Goal: Information Seeking & Learning: Learn about a topic

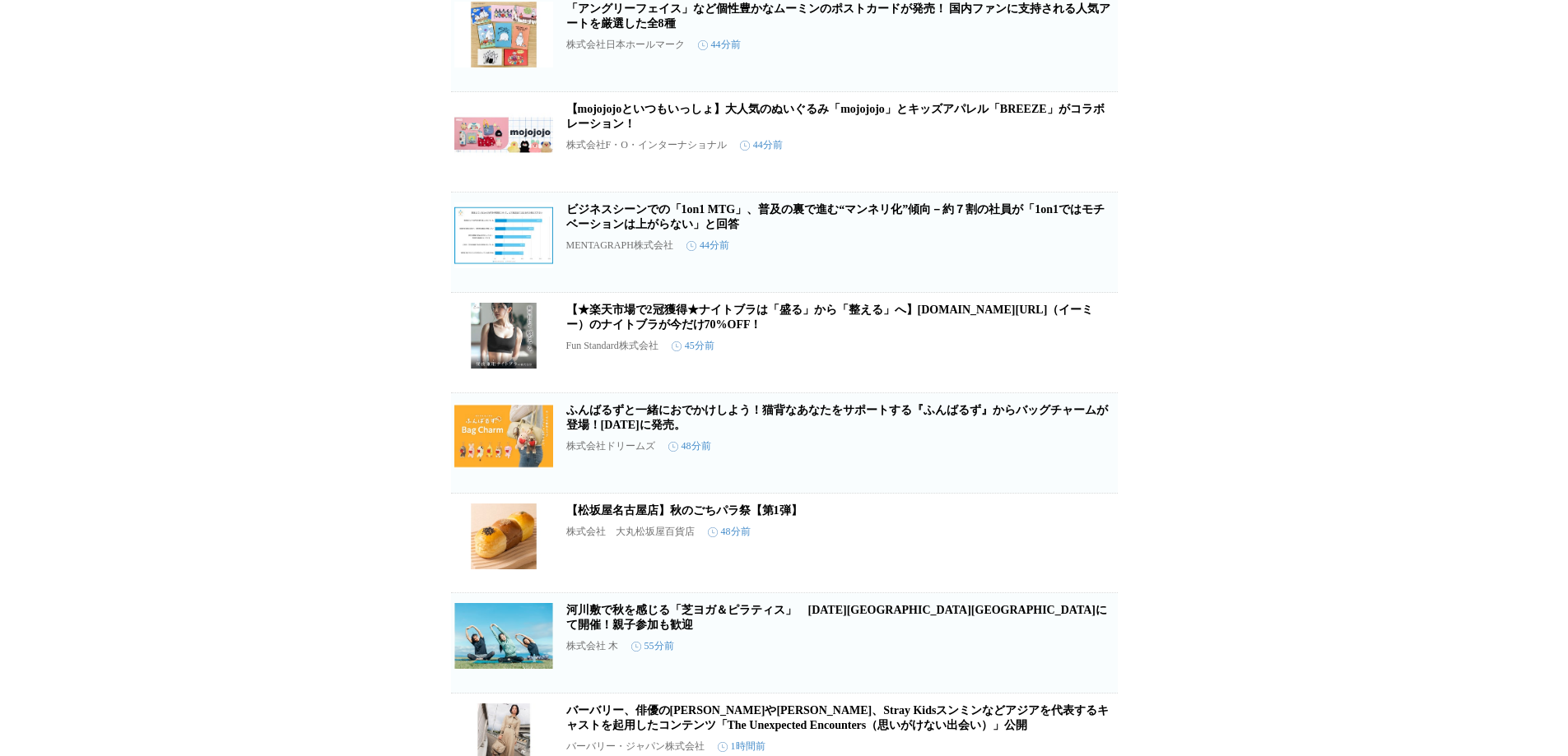
scroll to position [1963, 0]
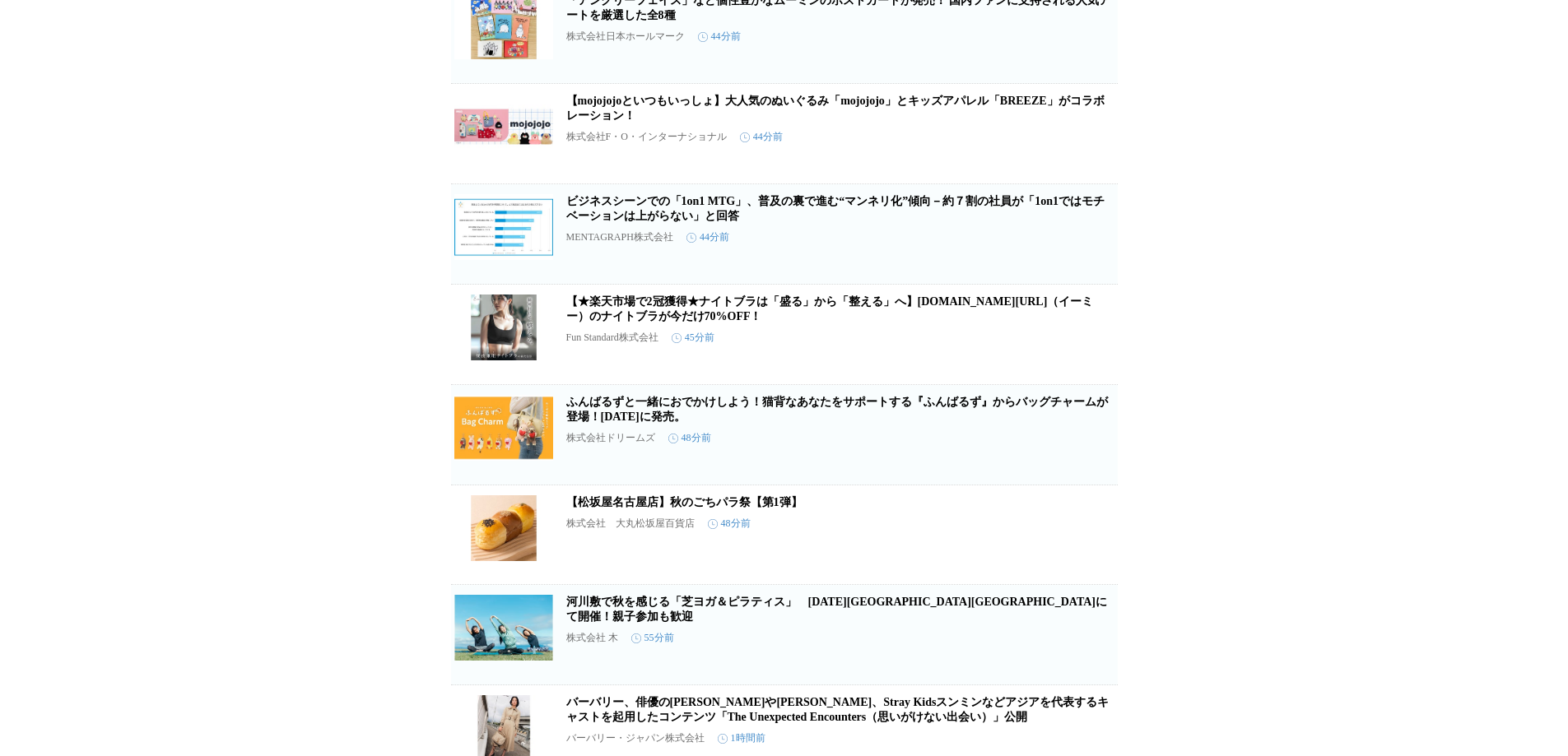
click at [813, 323] on link "【★楽天市場で2冠獲得★ナイトブラは「盛る」から「整える」へ】[DOMAIN_NAME][URL]（イーミー）のナイトブラが今だけ70%OFF！" at bounding box center [830, 309] width 527 height 27
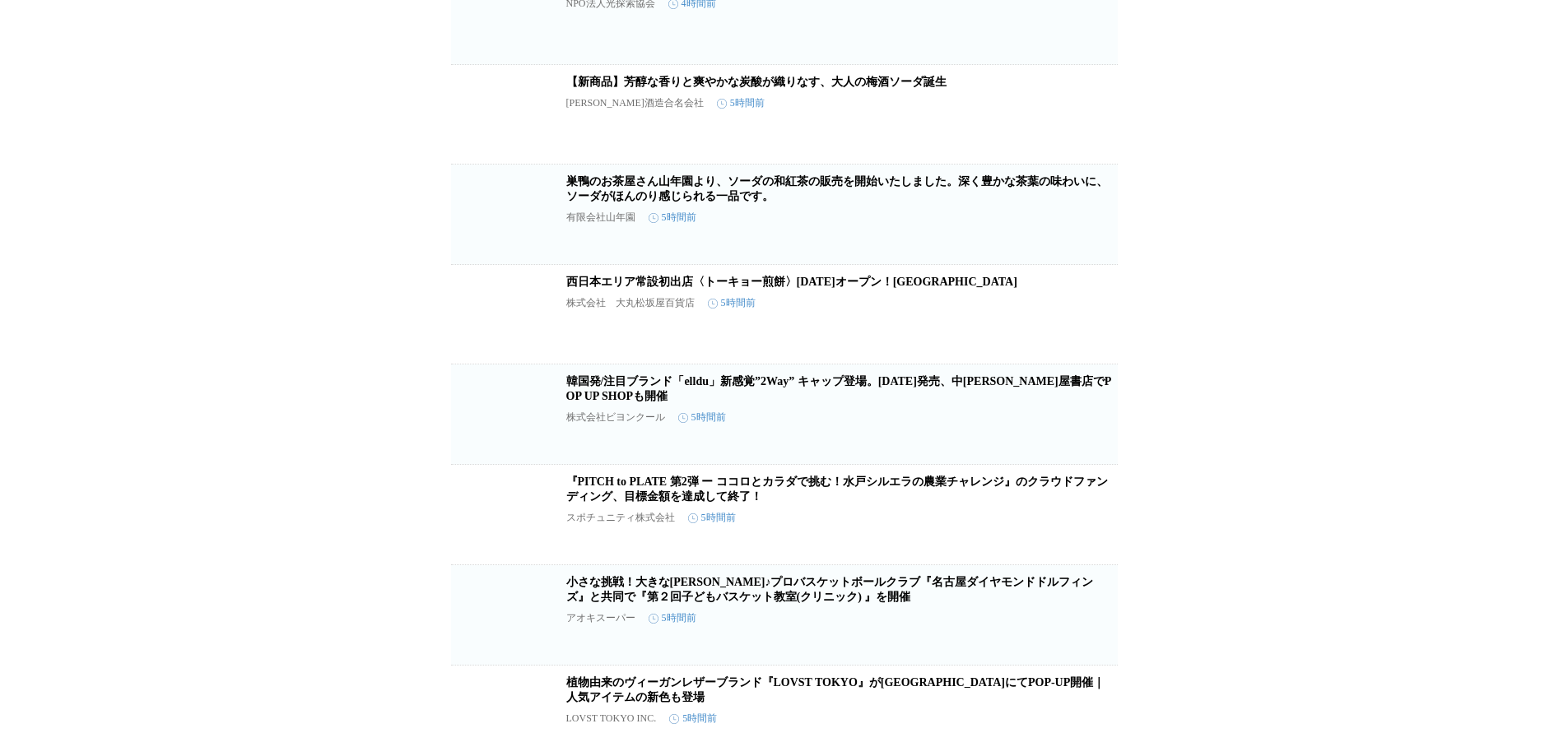
scroll to position [14198, 0]
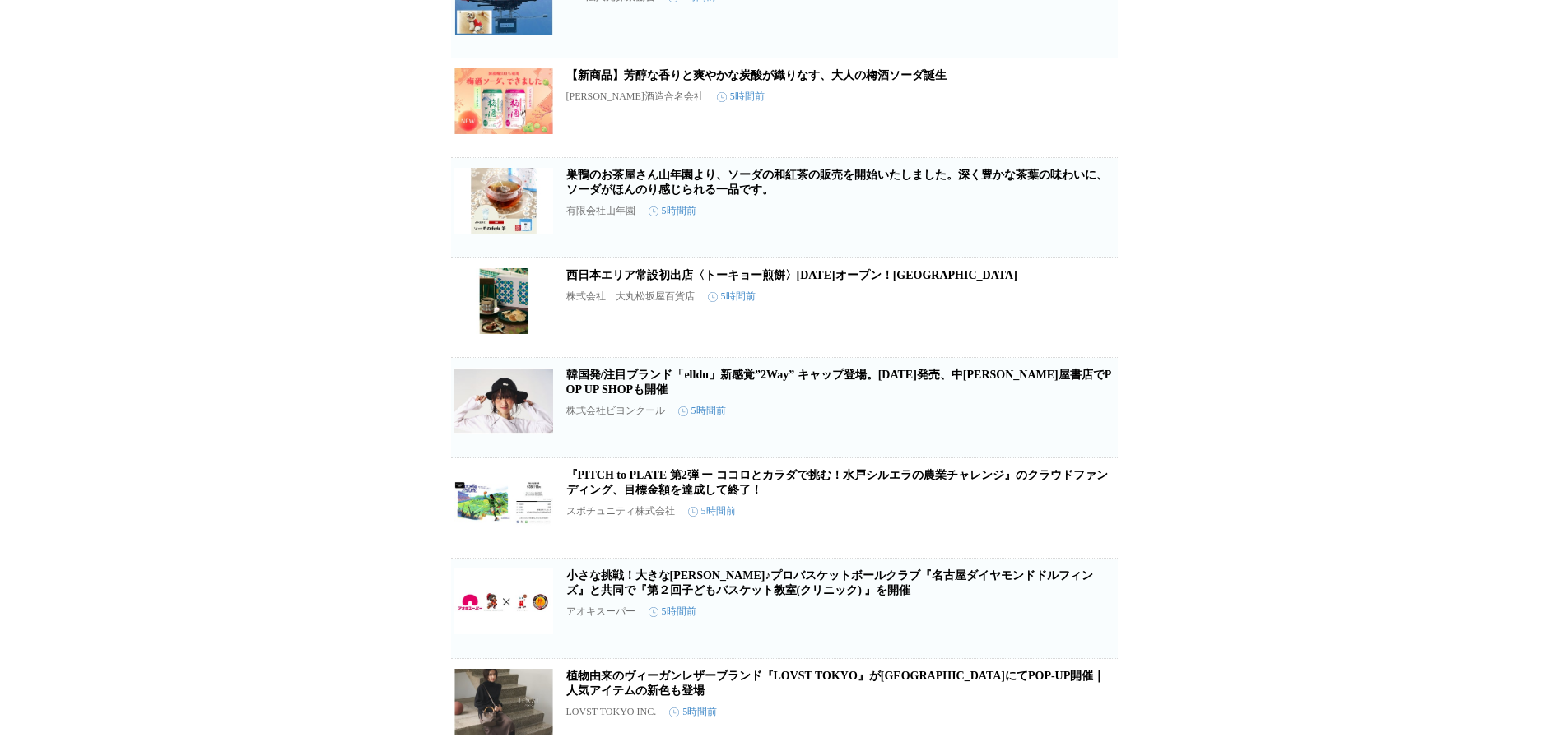
click at [772, 81] on link "【新商品】芳醇な香りと爽やかな炭酸が織りなす、大人の梅酒ソーダ誕生" at bounding box center [756, 75] width 380 height 13
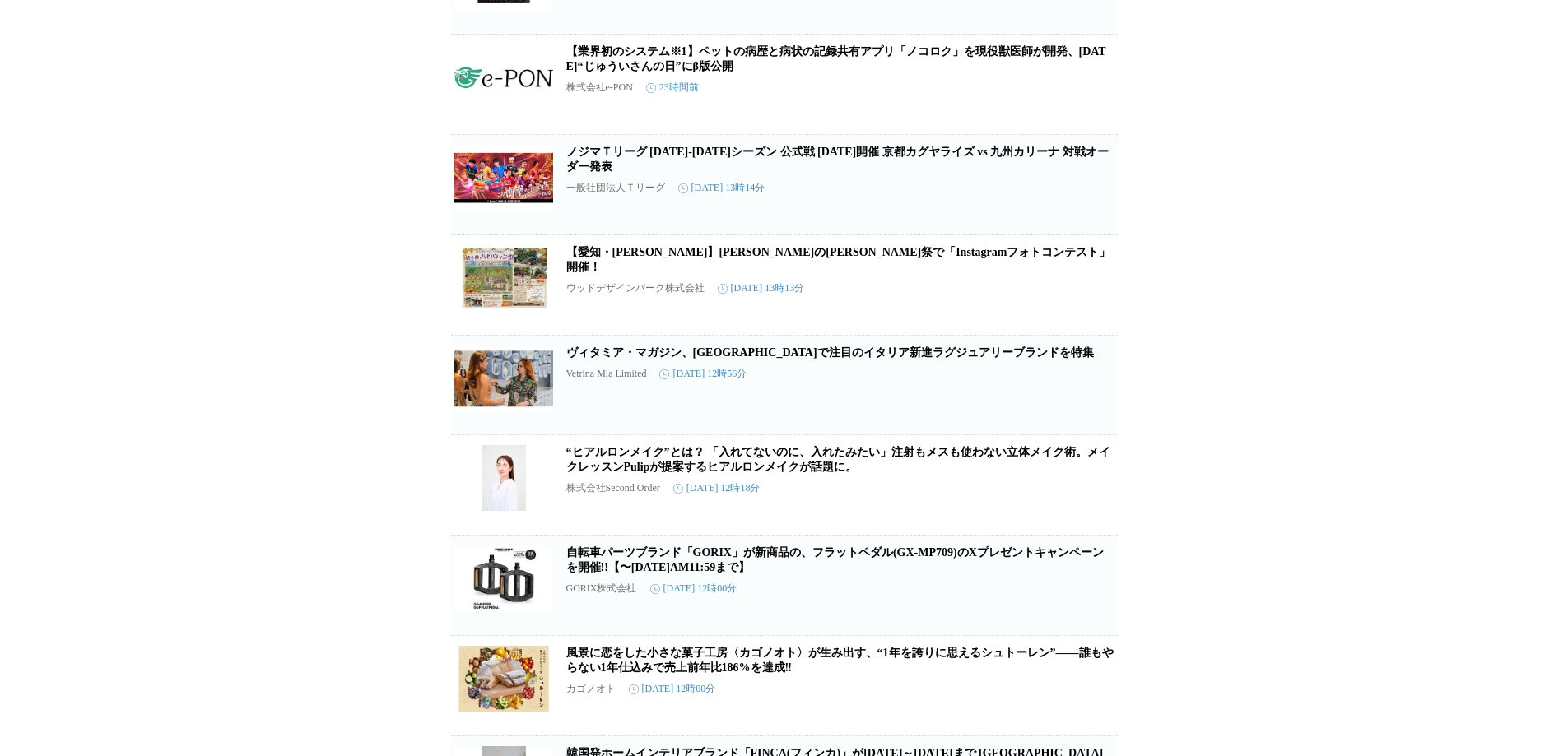
scroll to position [17226, 0]
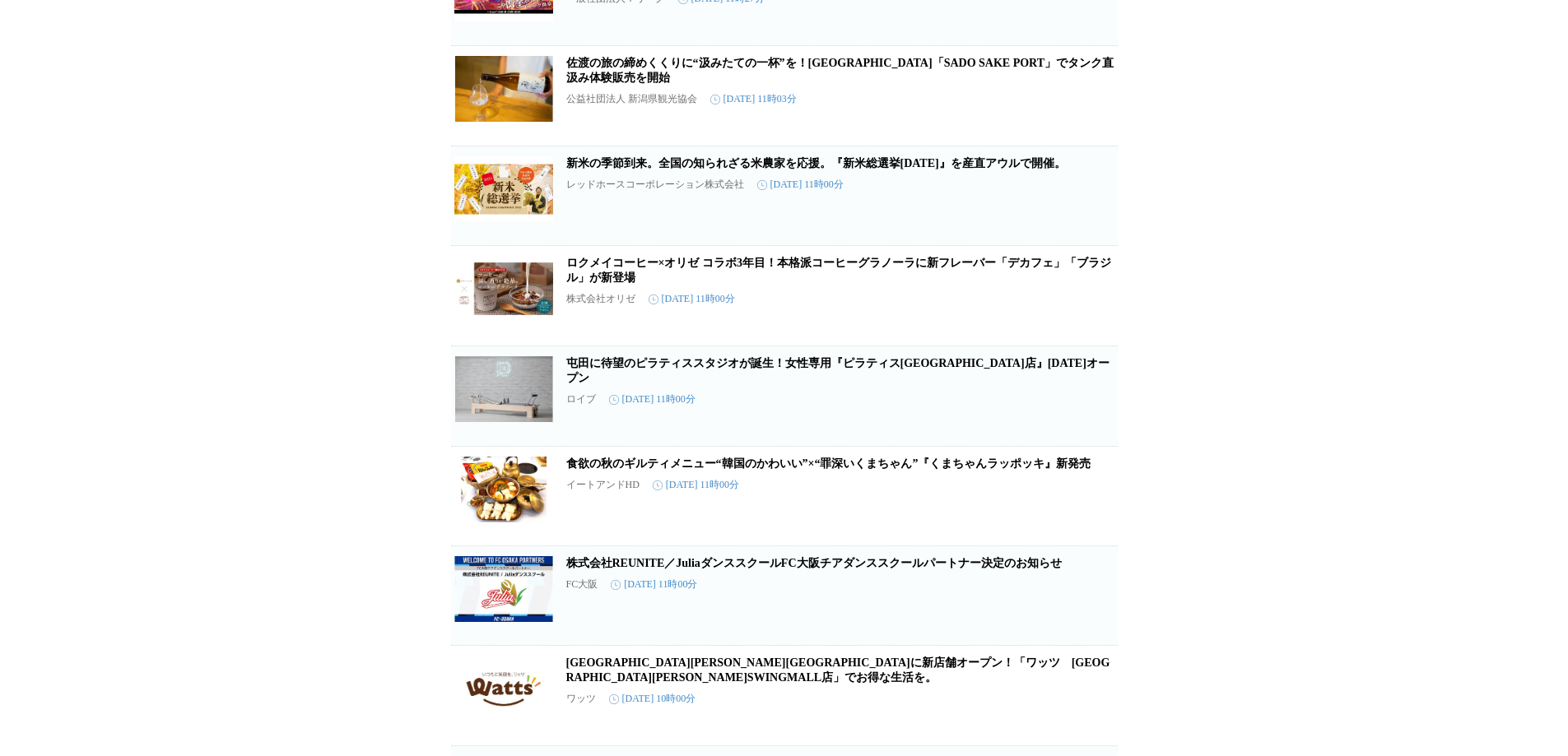
scroll to position [29052, 0]
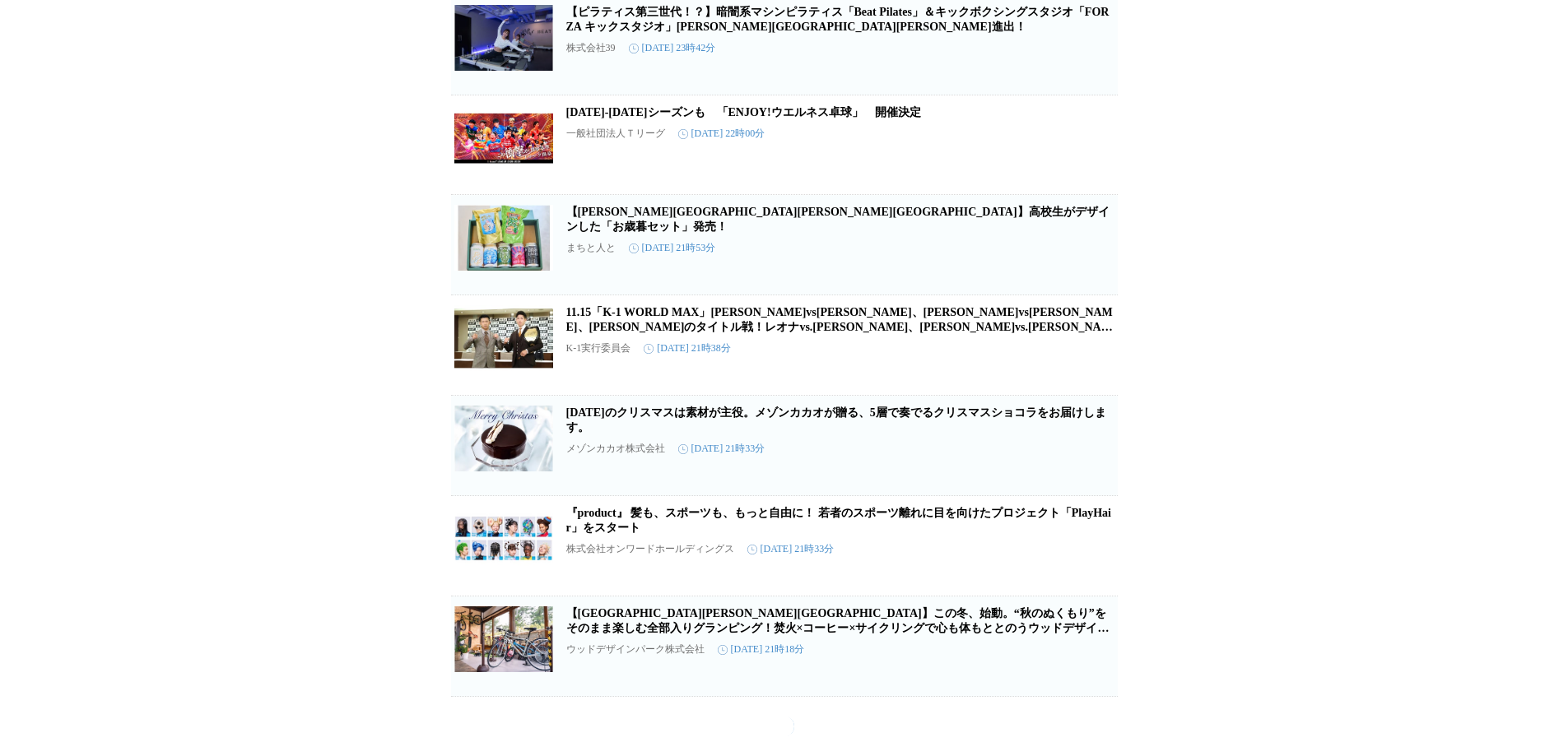
scroll to position [32414, 0]
click at [749, 433] on link "[DATE]のクリスマスは素材が主役。メゾンカカオが贈る、5層で奏でるクリスマスショコラをお届けします。" at bounding box center [836, 420] width 540 height 27
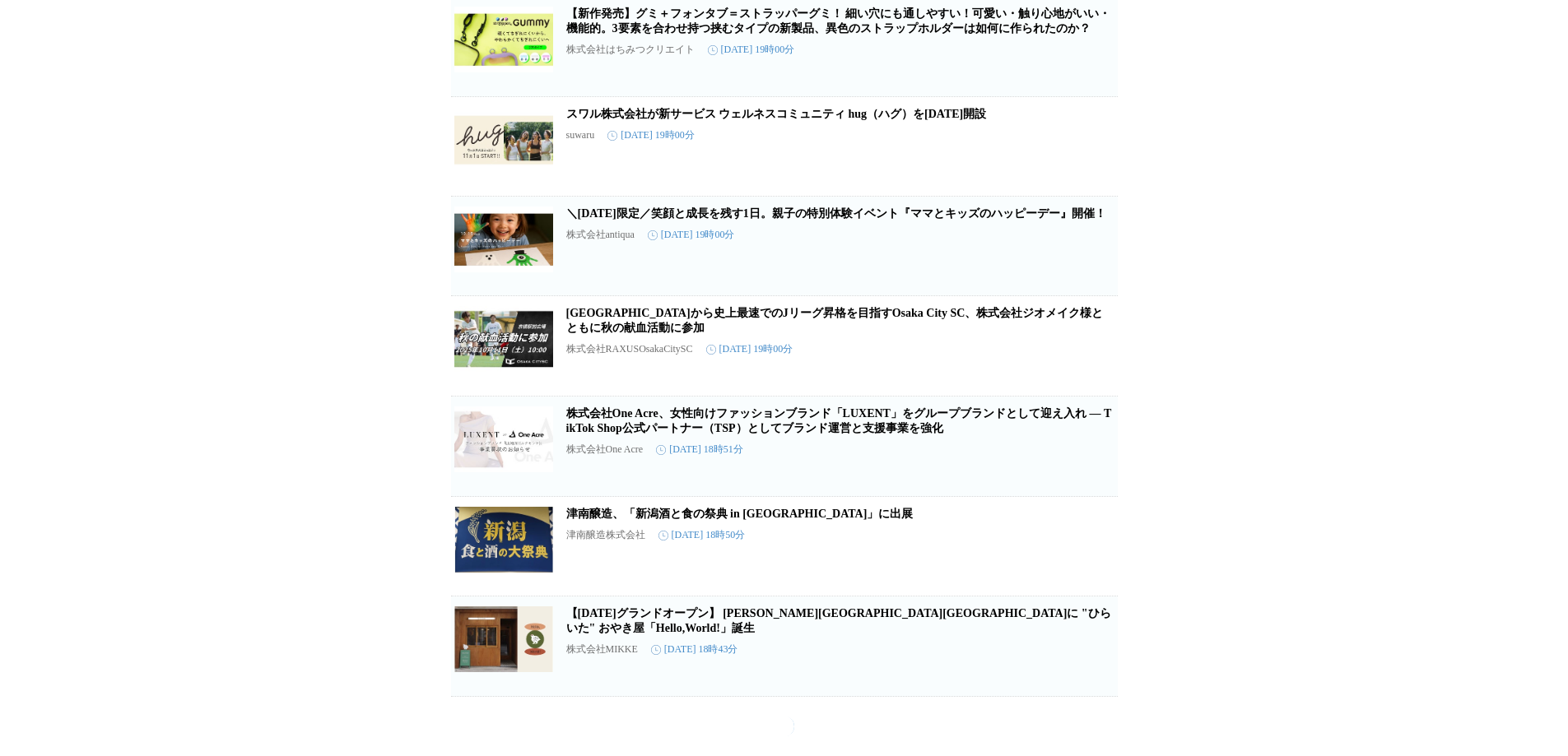
scroll to position [33724, 0]
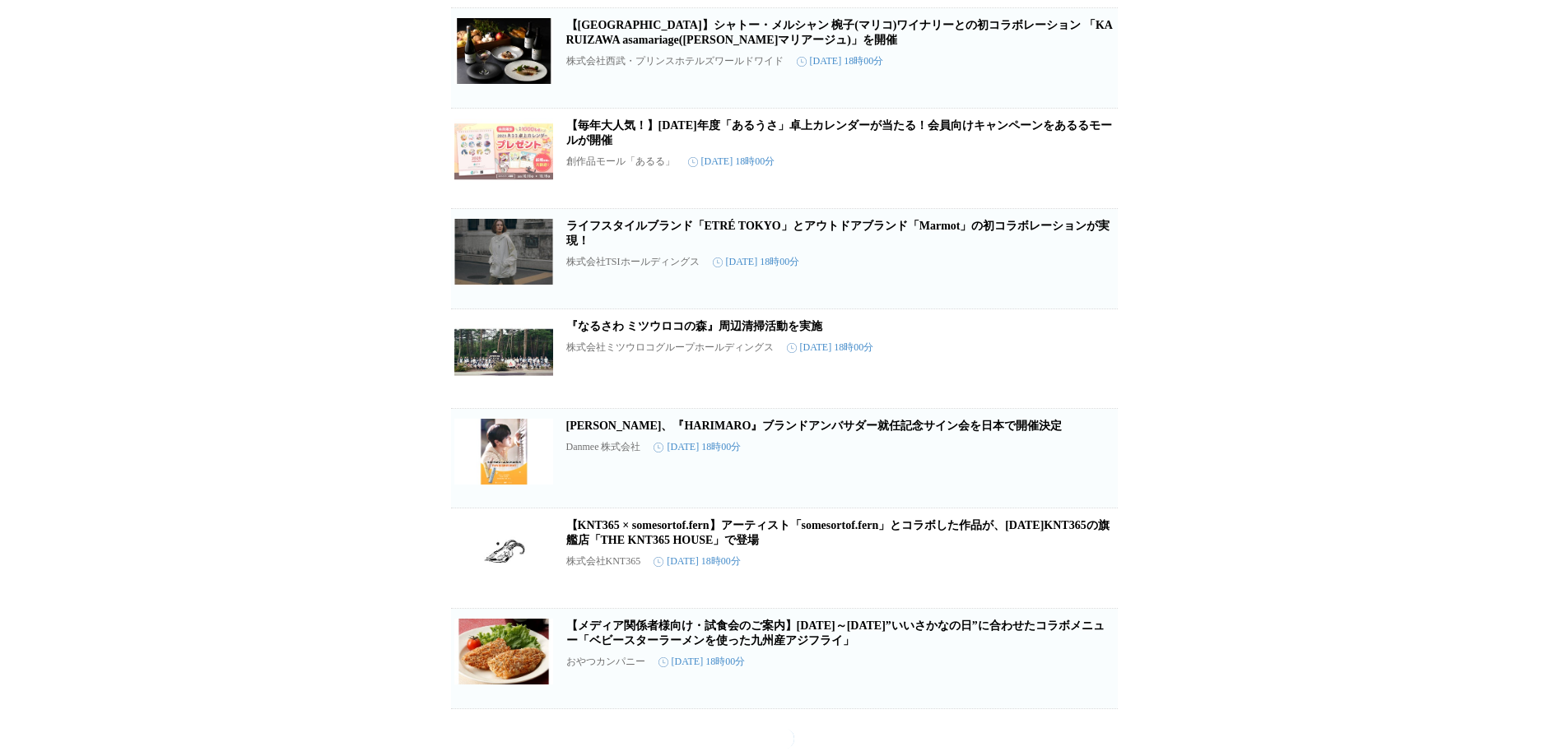
scroll to position [35706, 0]
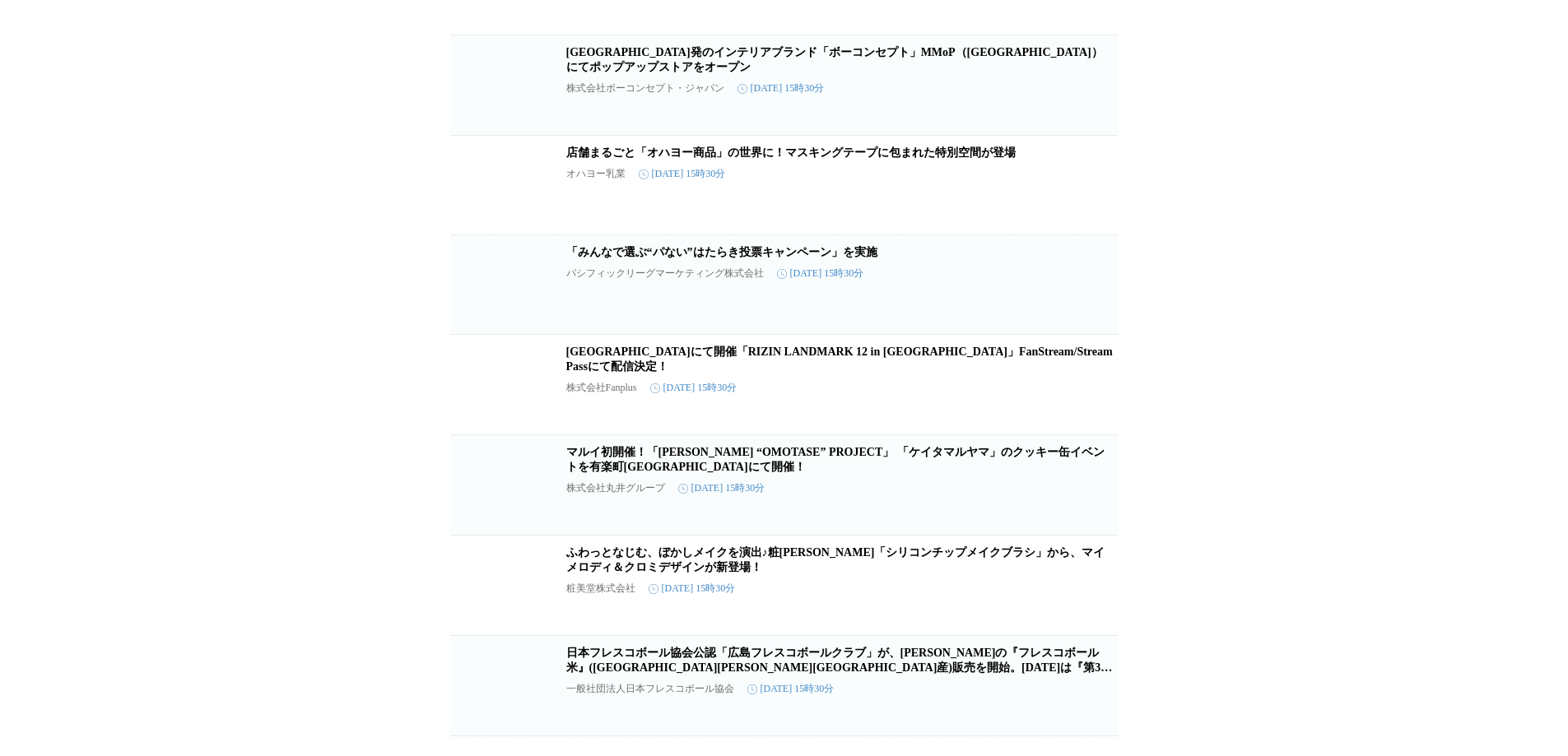
scroll to position [43621, 0]
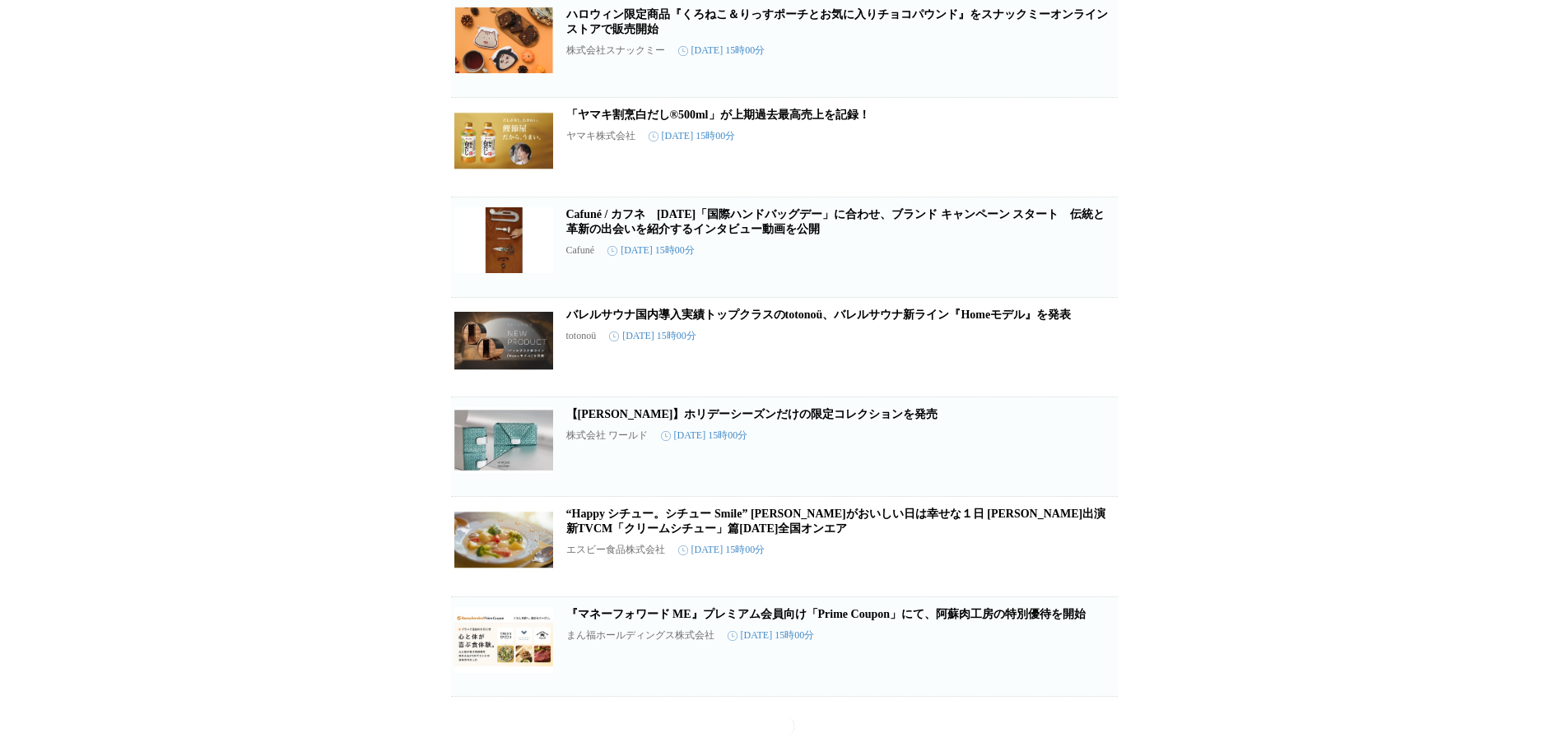
scroll to position [45932, 0]
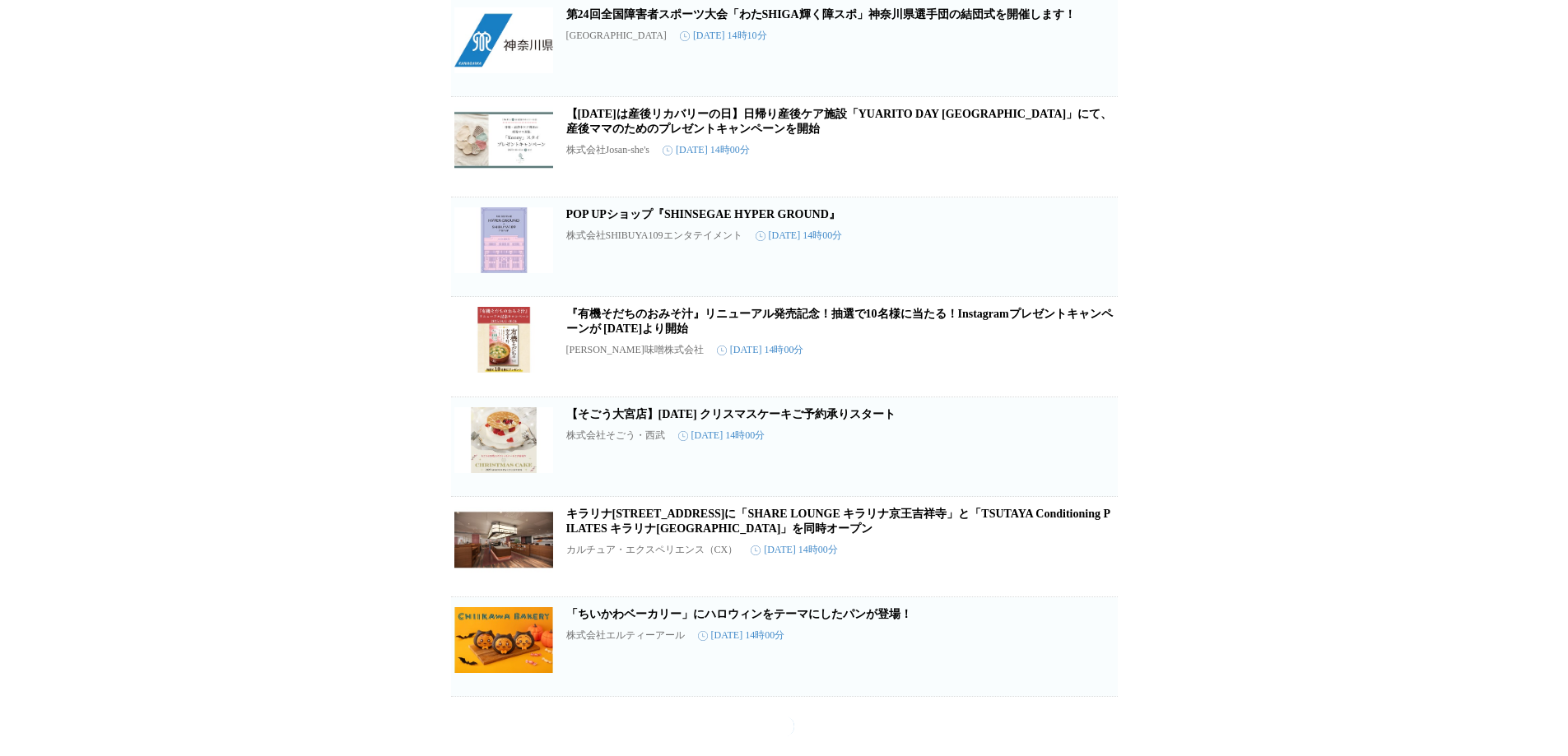
scroll to position [47598, 0]
click at [896, 335] on link "『有機そだちのおみそ汁』リニューアル発売記念！抽選で10名様に当たる！Instagramプレゼントキャンペーンが [DATE]より開始" at bounding box center [839, 321] width 547 height 27
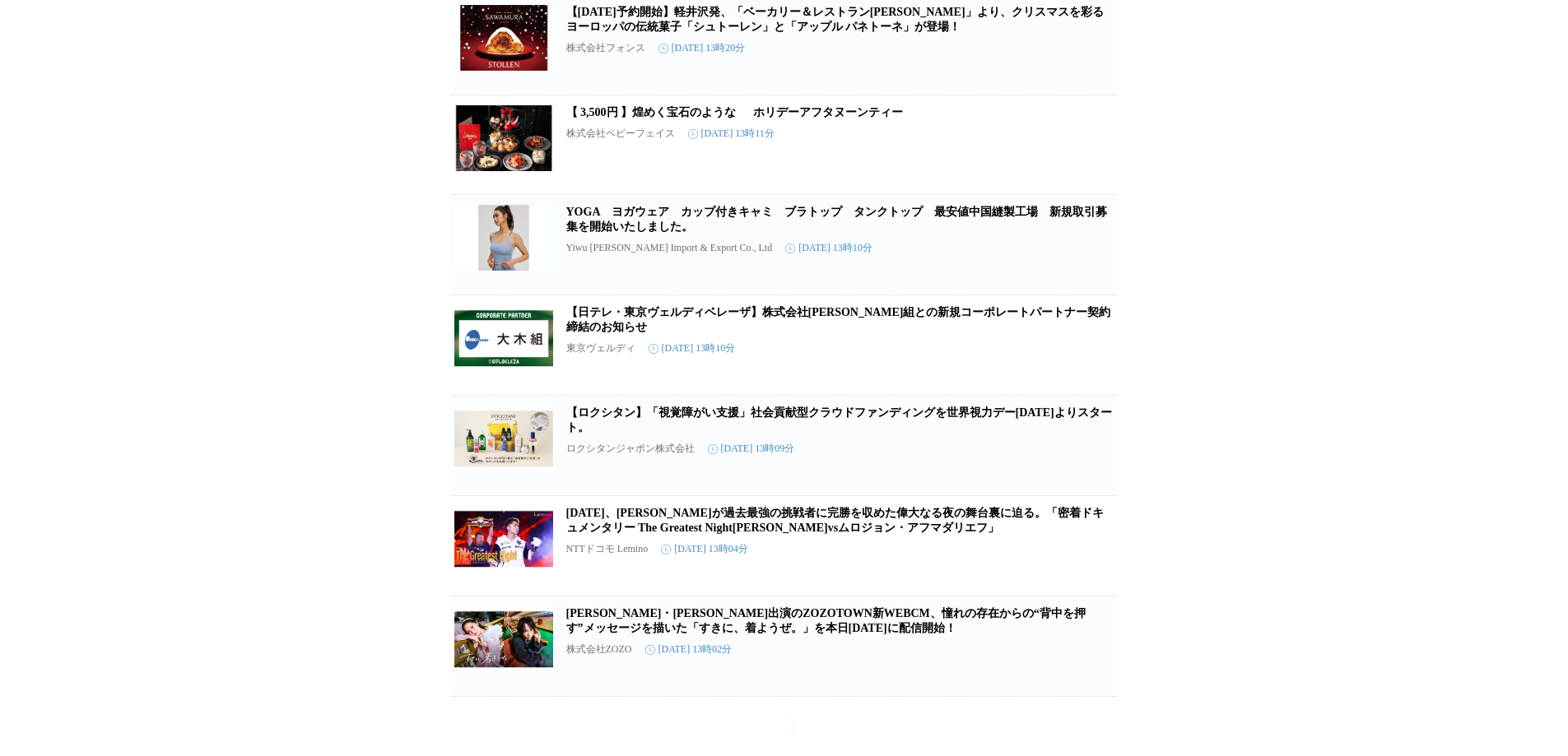
scroll to position [50150, 0]
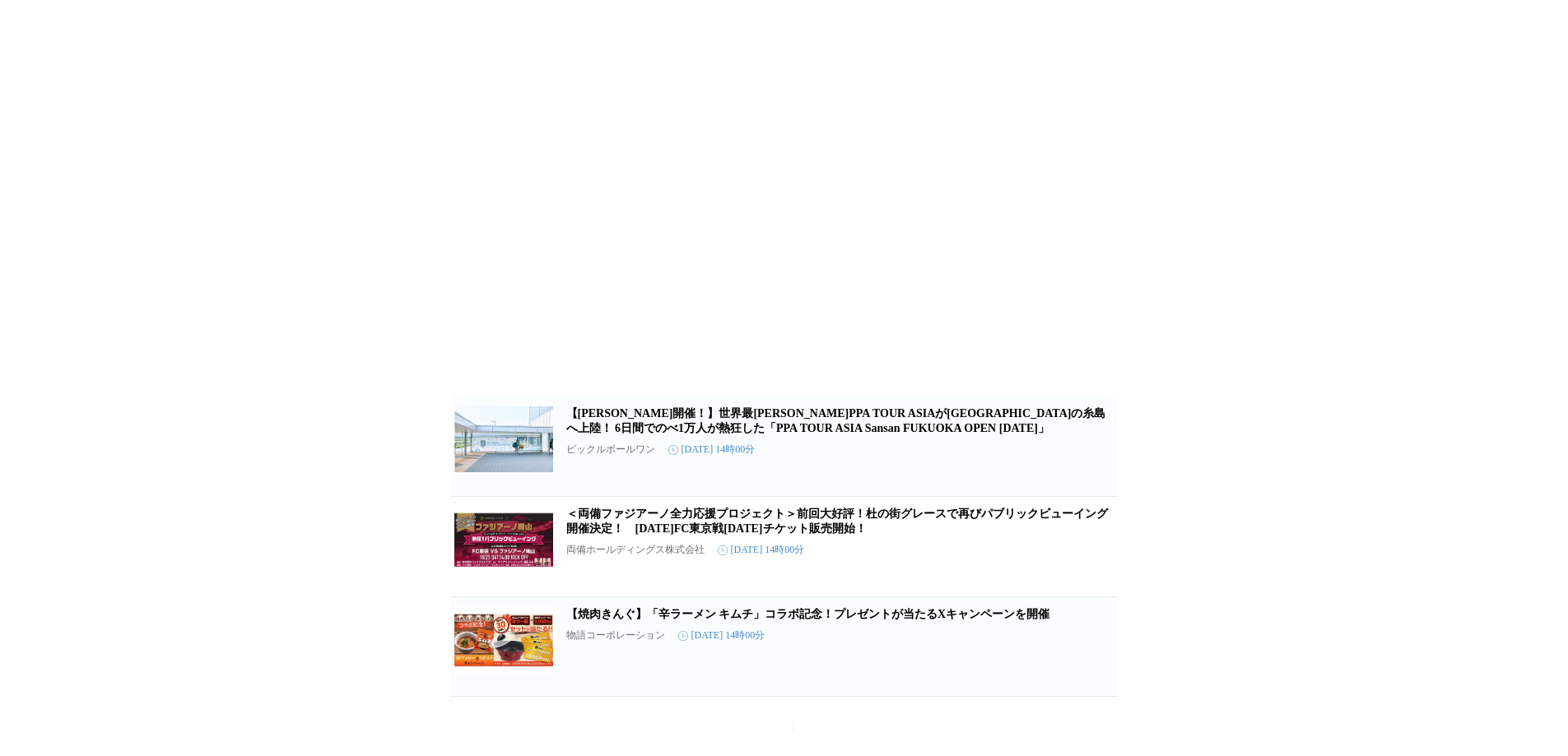
scroll to position [51055, 0]
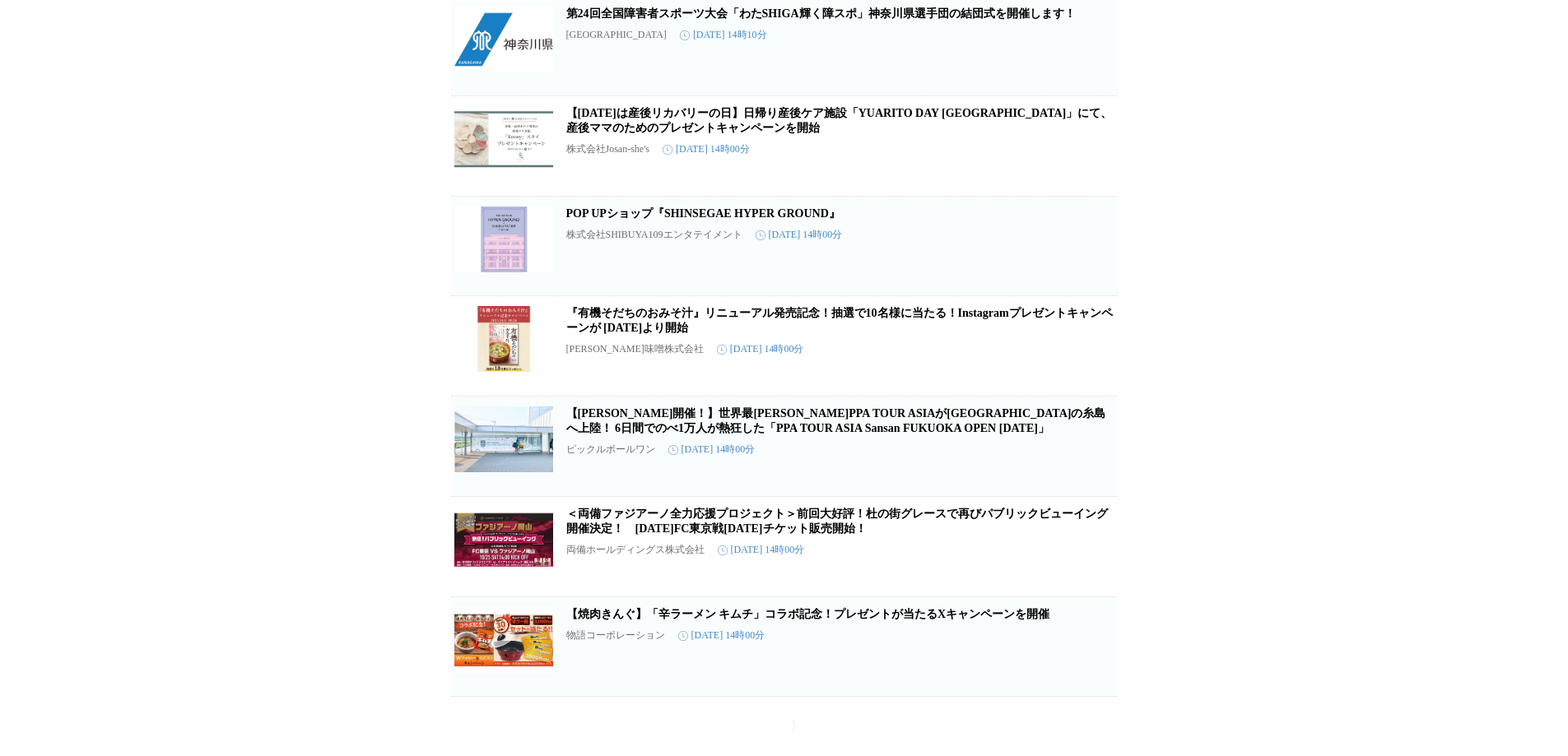
click at [812, 334] on link "『有機そだちのおみそ汁』リニューアル発売記念！抽選で10名様に当たる！Instagramプレゼントキャンペーンが [DATE]より開始" at bounding box center [839, 320] width 547 height 27
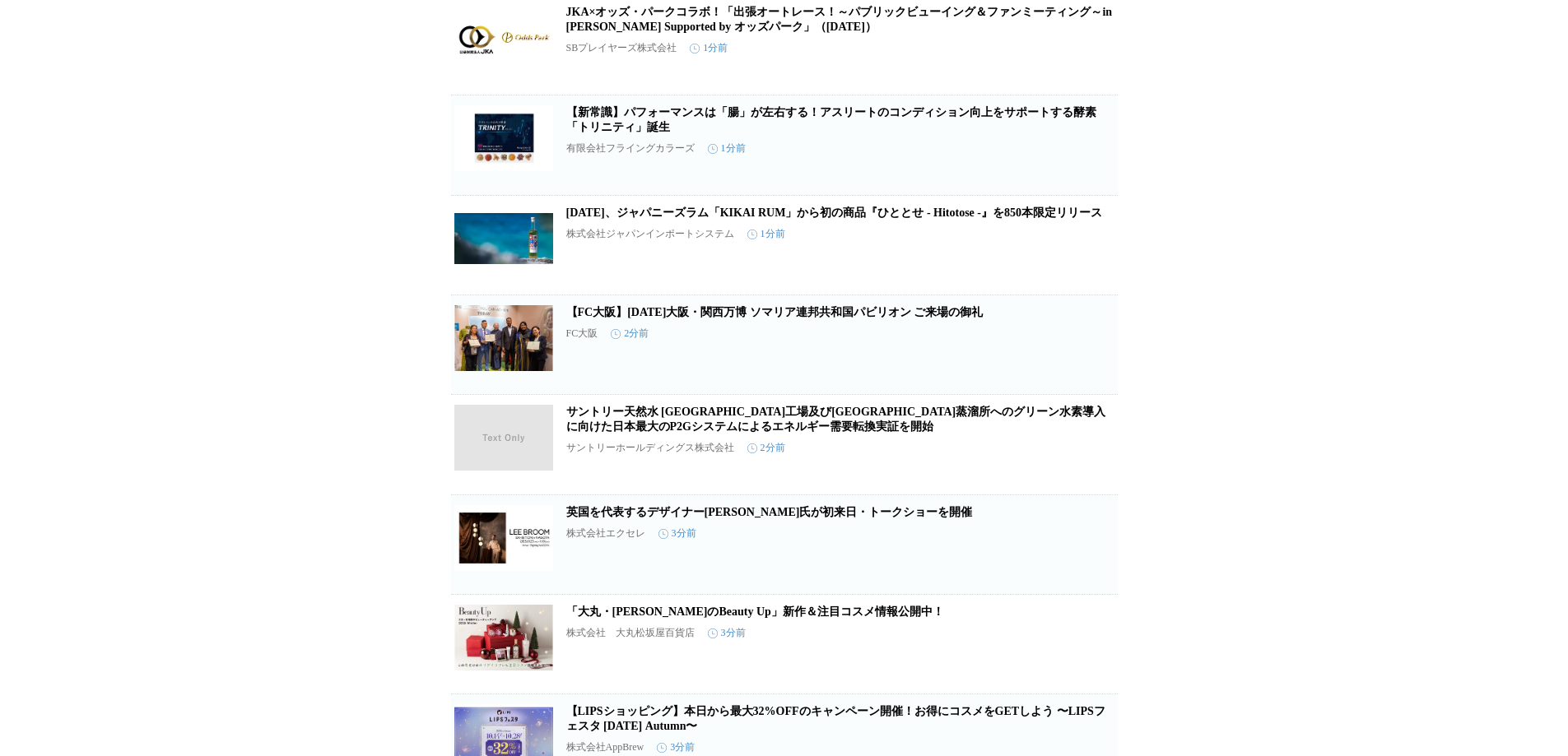
scroll to position [0, 0]
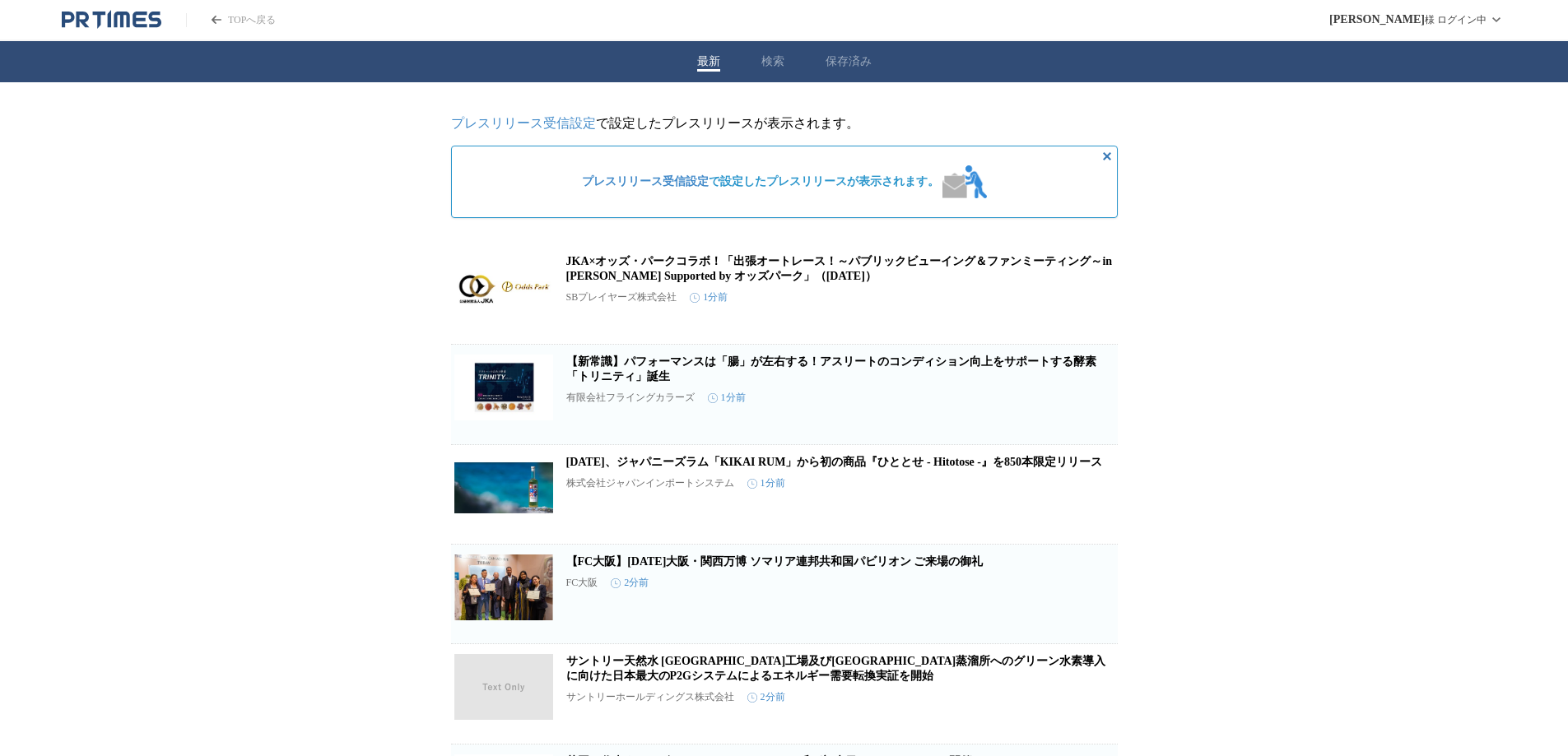
click at [771, 66] on button "検索" at bounding box center [772, 62] width 23 height 15
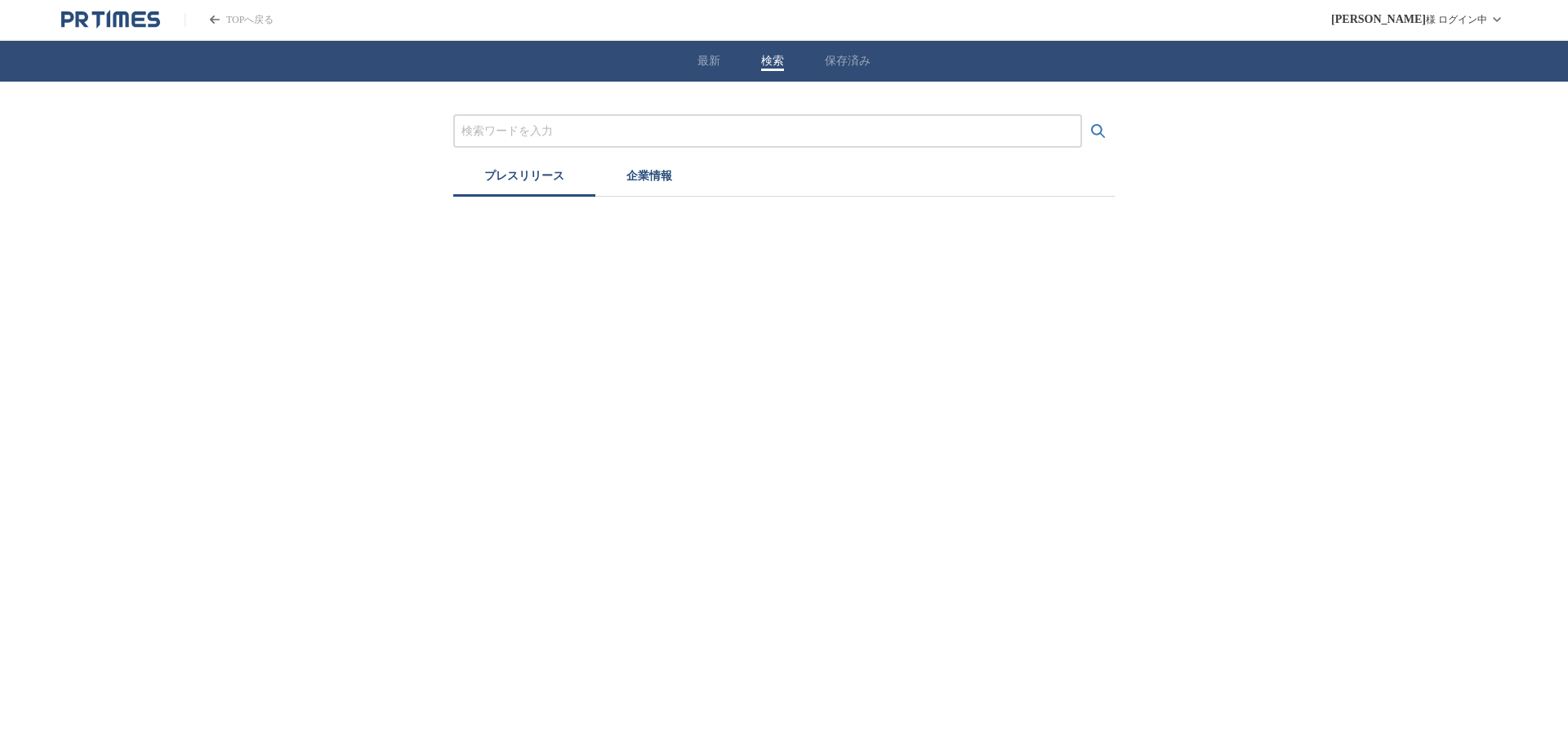
click at [503, 130] on input "プレスリリースおよび企業を検索する" at bounding box center [768, 132] width 613 height 18
click at [1082, 115] on button "検索する" at bounding box center [1098, 131] width 33 height 32
type input "m"
type input "マ"
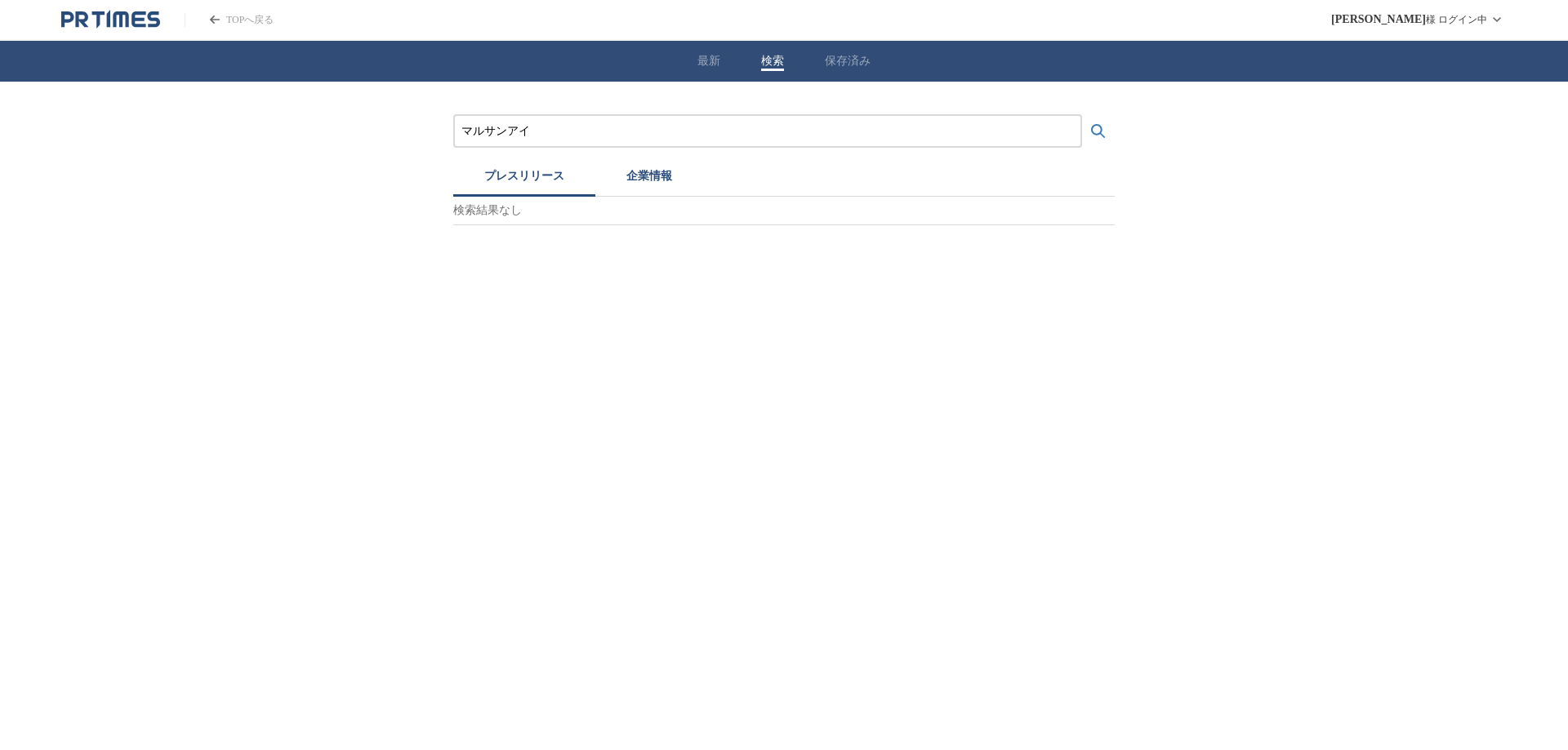
click at [1082, 115] on button "検索する" at bounding box center [1098, 131] width 33 height 32
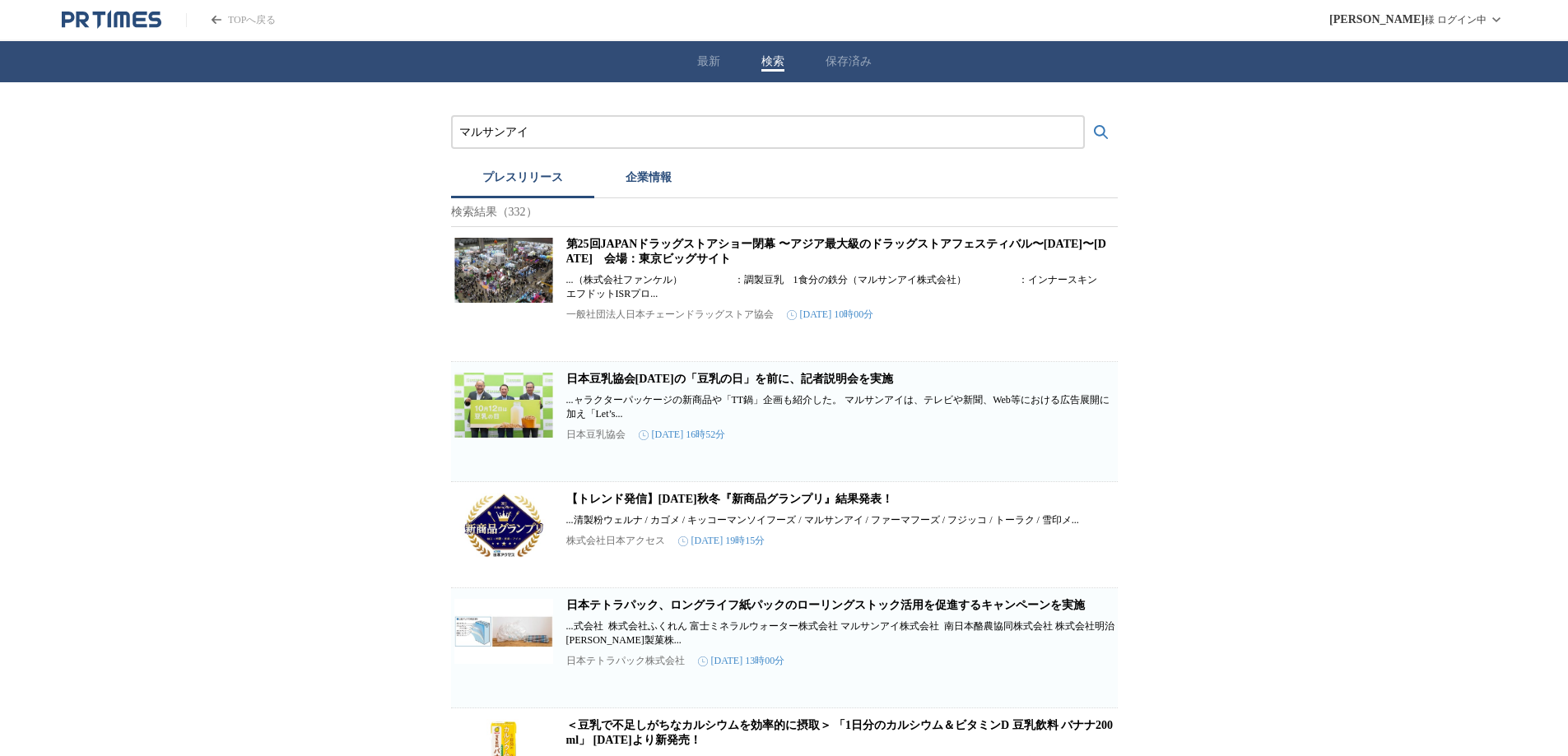
drag, startPoint x: 542, startPoint y: 129, endPoint x: 420, endPoint y: 141, distance: 122.6
click at [1084, 116] on button "検索する" at bounding box center [1100, 132] width 33 height 33
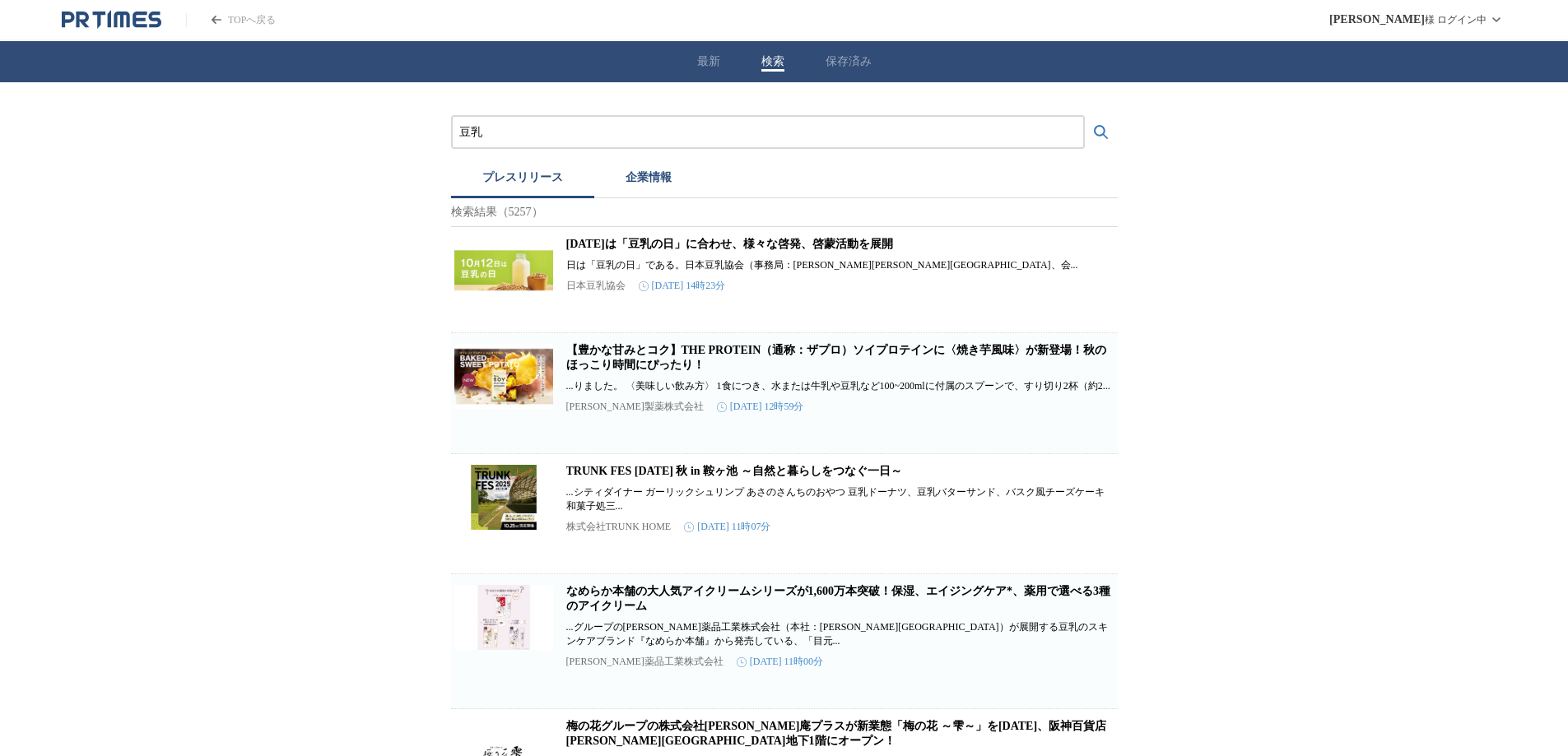
click at [704, 364] on link "【豊かな甘みとコク】THE PROTEIN（通称：ザプロ）ソイプロテインに〈焼き芋風味〉が新登場！秋のほっこり時間にぴったり！" at bounding box center [836, 358] width 541 height 27
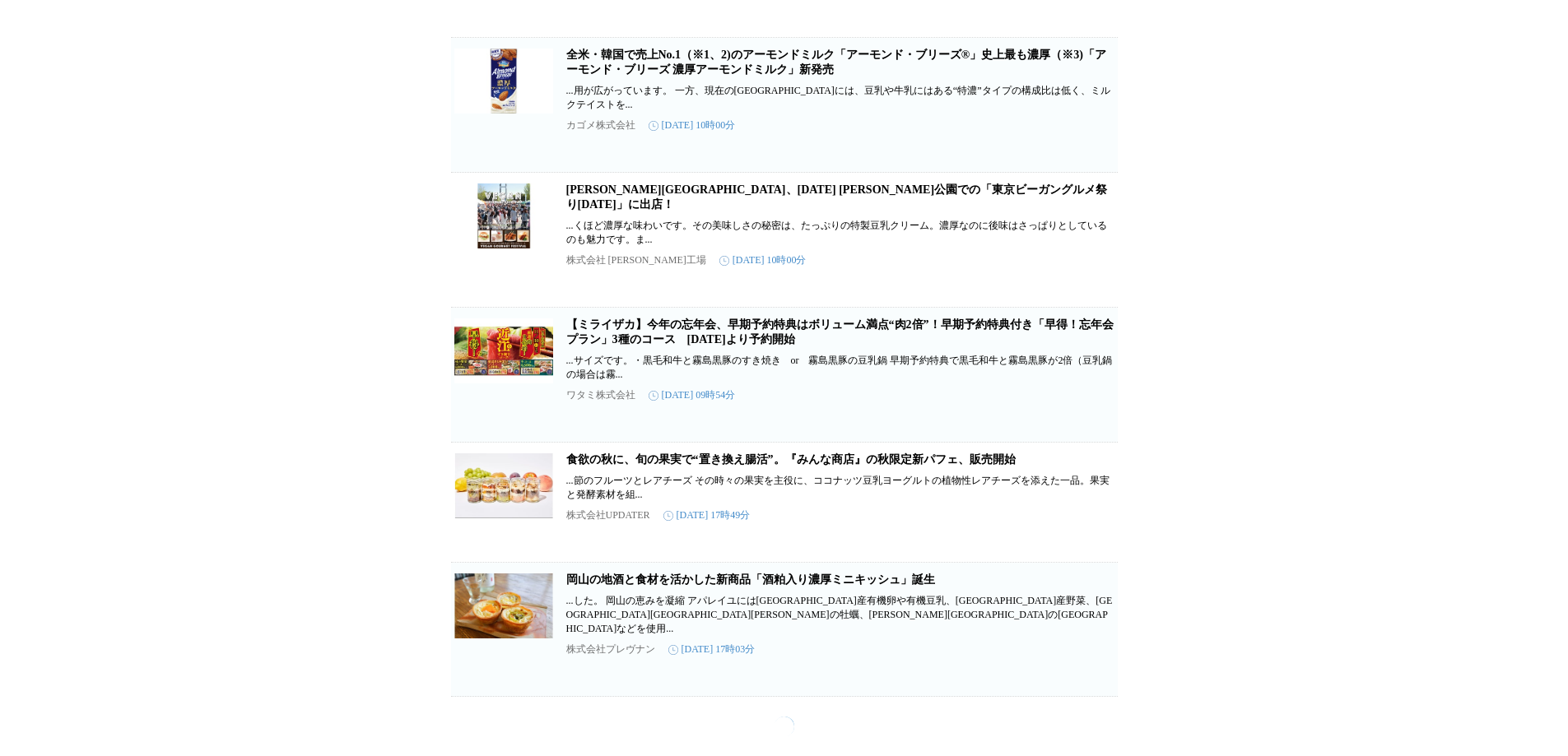
scroll to position [4902, 0]
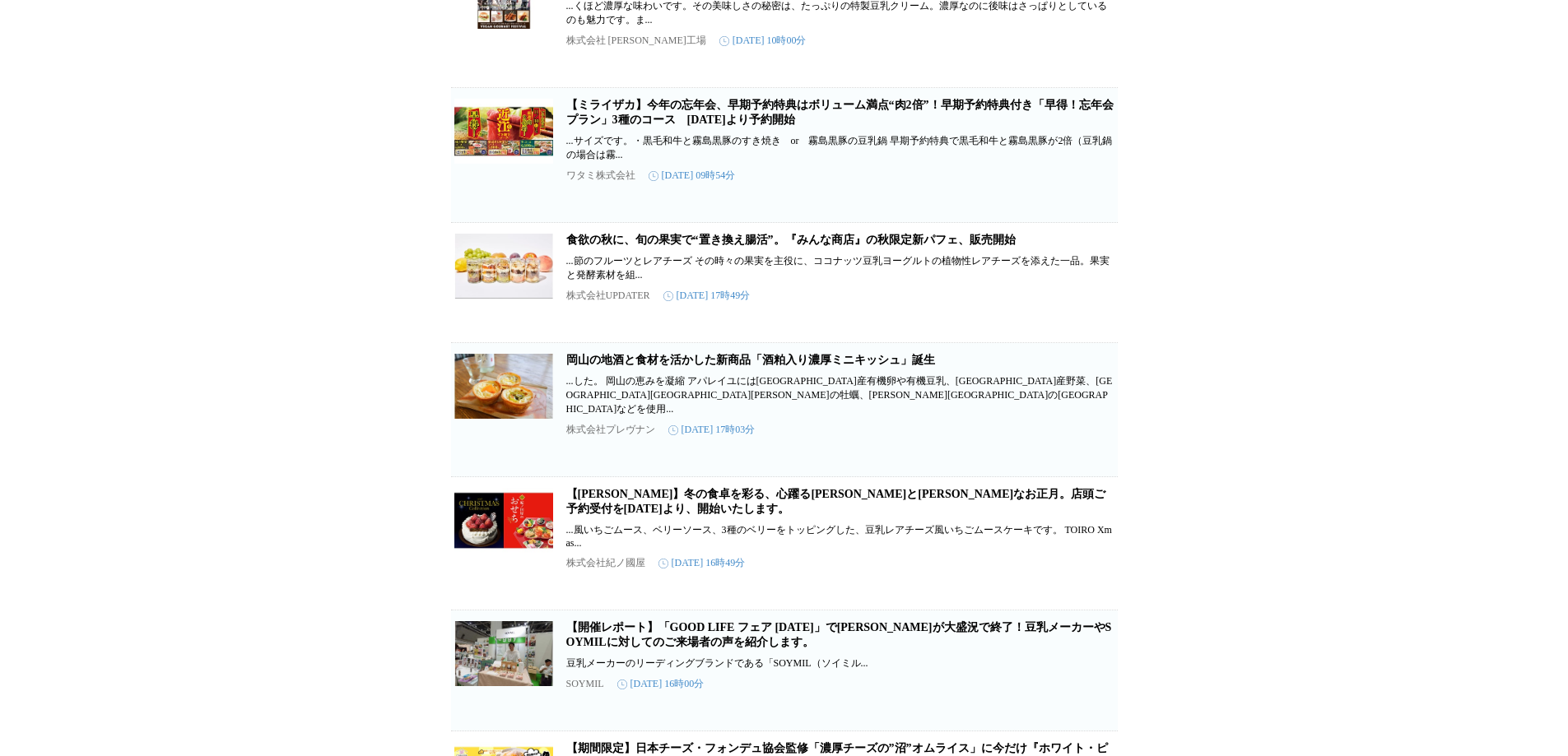
click at [670, 246] on link "食欲の秋に、旬の果実で“置き換え腸活”。『みんな商店』の秋限定新パフェ、販売開始" at bounding box center [790, 239] width 449 height 13
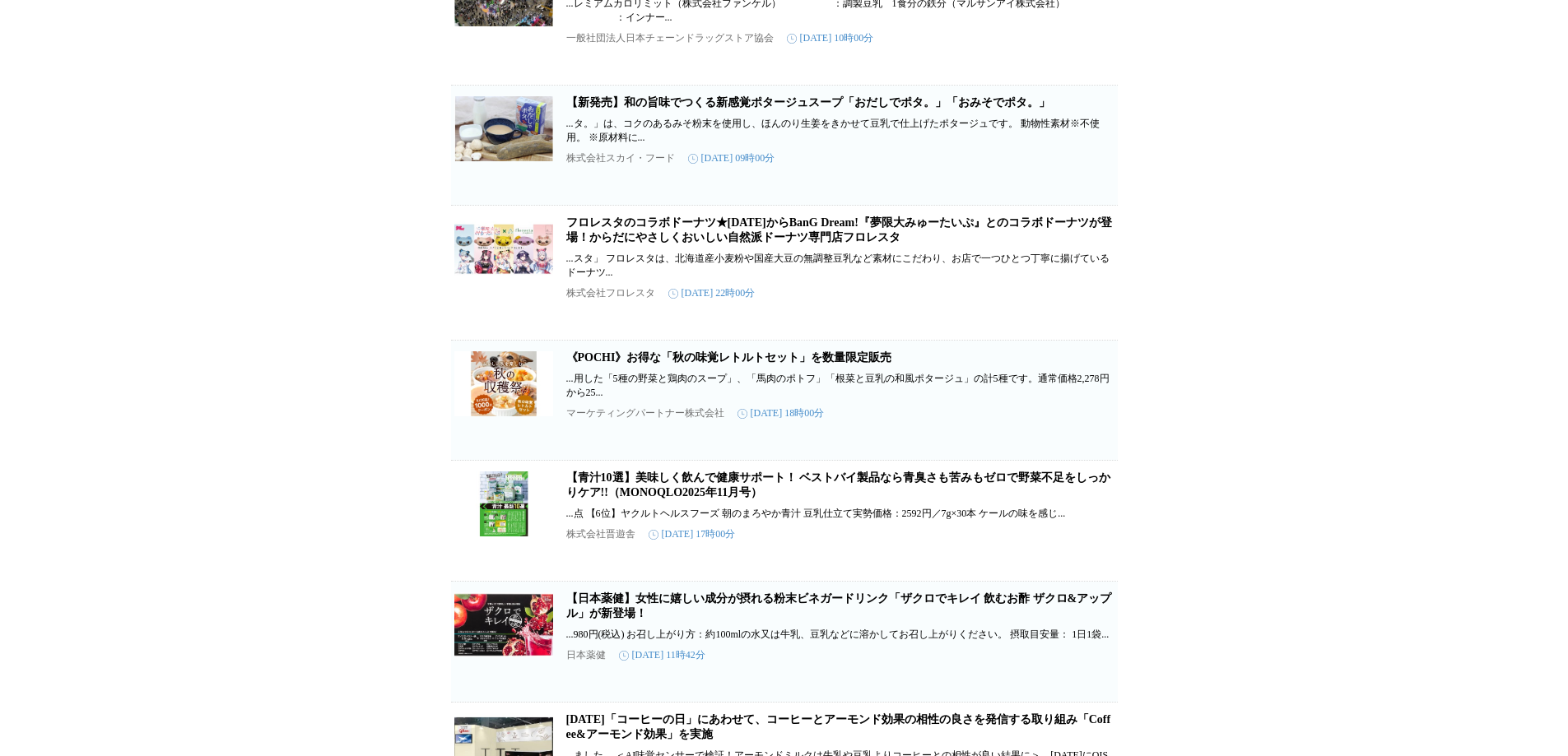
scroll to position [8026, 0]
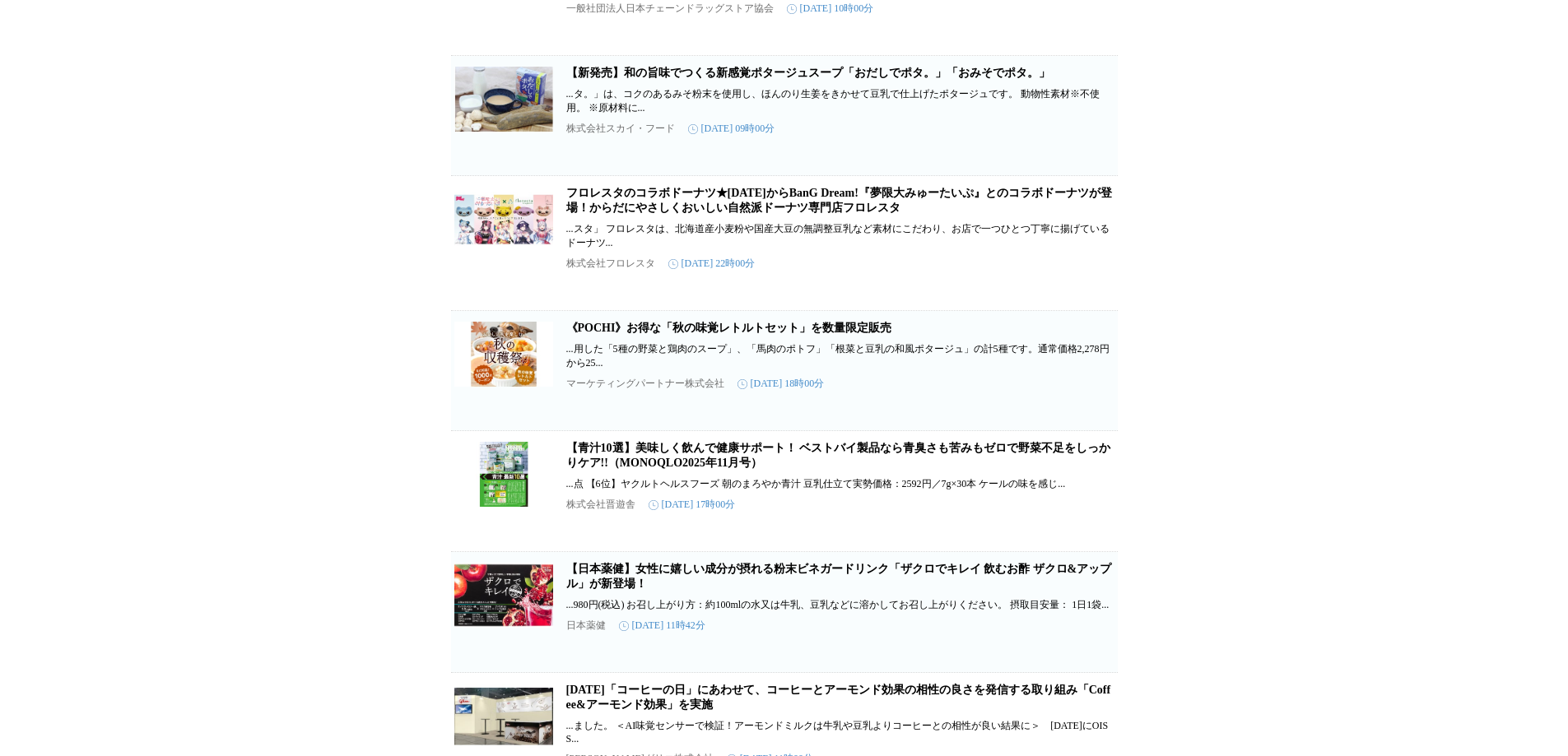
click at [685, 79] on link "【新発売】和の旨味でつくる新感覚ポタージュスープ「おだしでポタ。」「おみそでポタ。」" at bounding box center [808, 72] width 484 height 13
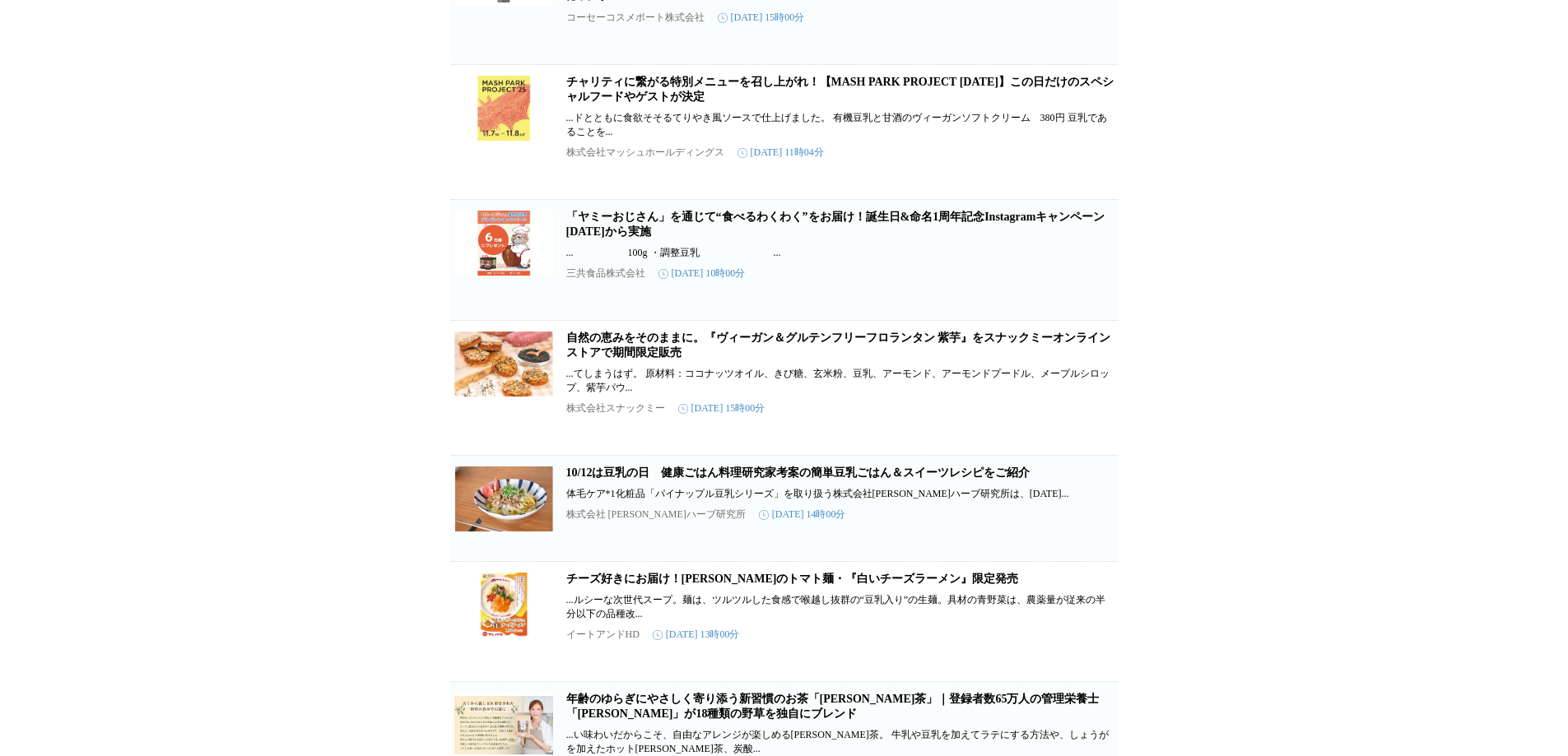
scroll to position [0, 0]
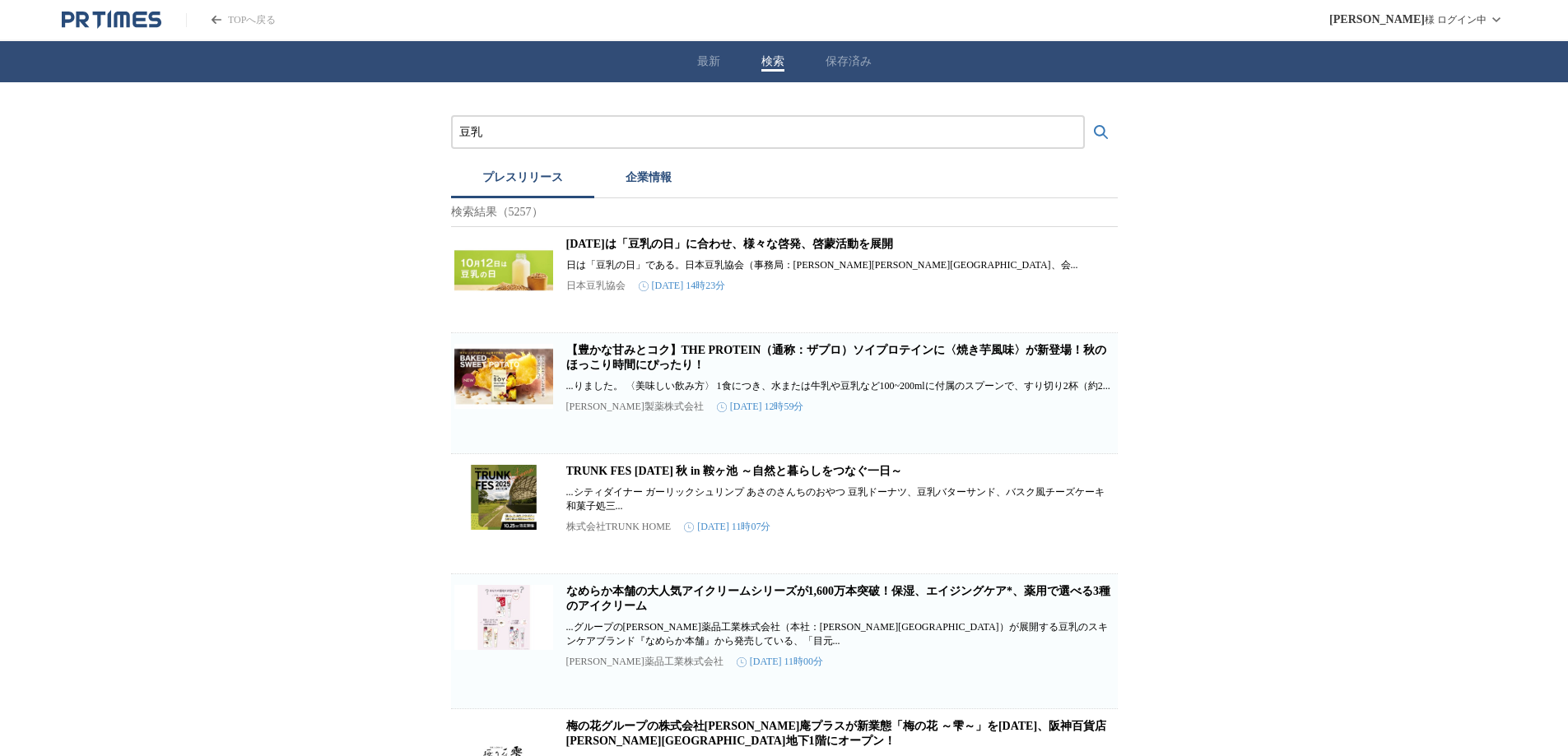
click at [517, 139] on input "豆乳" at bounding box center [768, 133] width 617 height 18
type input "豆"
click at [1084, 116] on button "検索する" at bounding box center [1100, 132] width 33 height 33
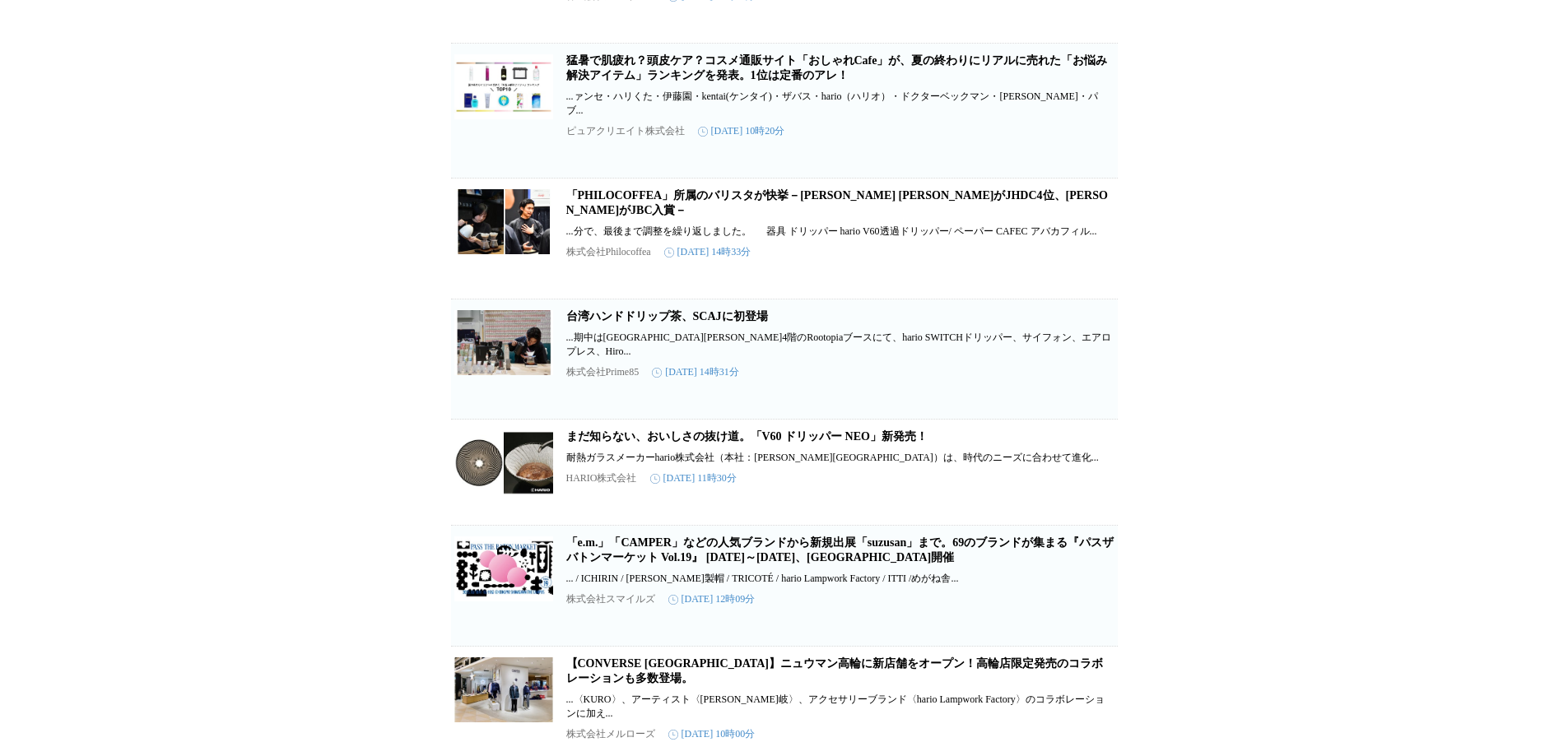
scroll to position [576, 0]
click at [698, 441] on link "まだ知らない、おいしさの抜け道。「V60 ドリッパー NEO」新発売！" at bounding box center [747, 435] width 361 height 13
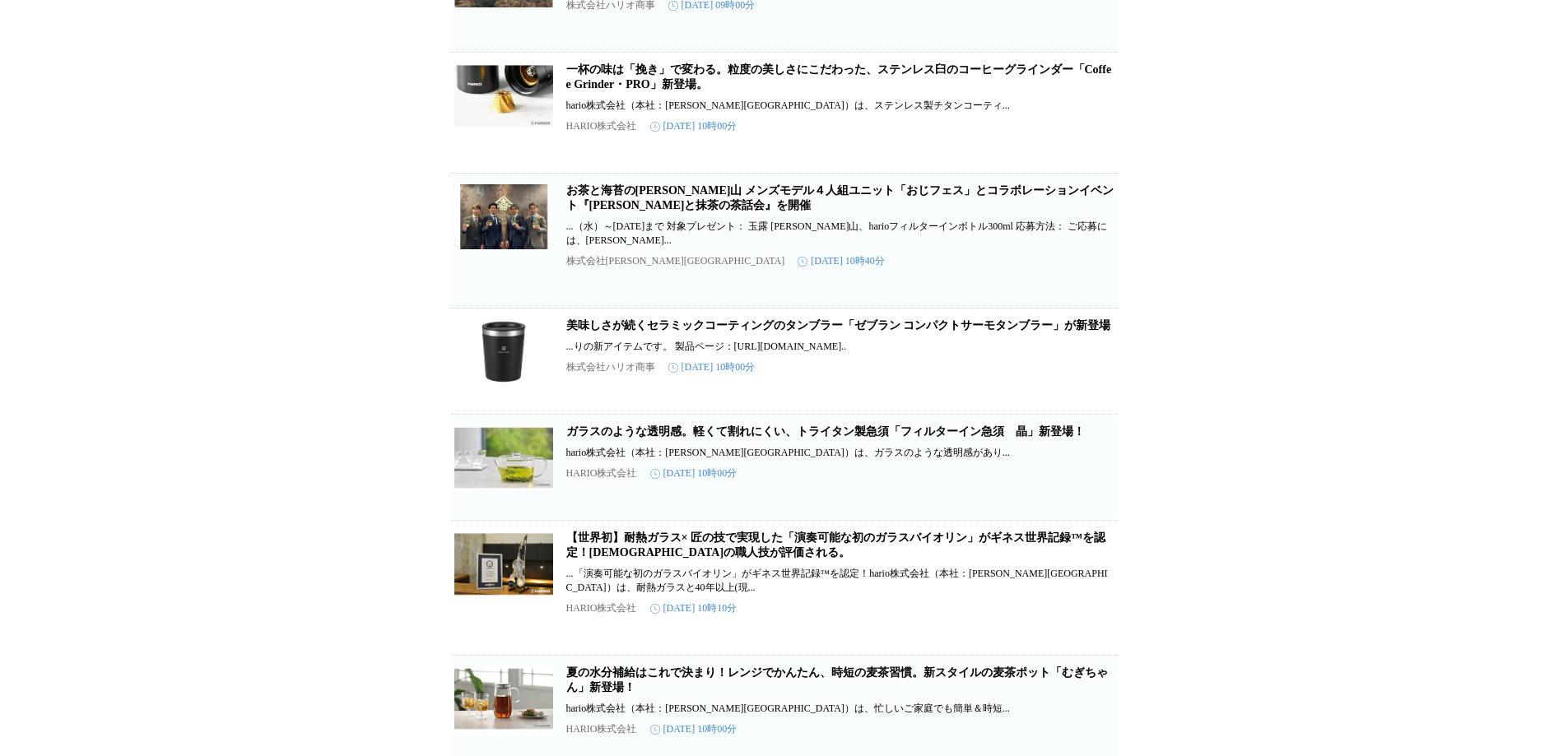
scroll to position [4235, 0]
click at [777, 437] on link "ガラスのような透明感。軽くて割れにくい、トライタン製急須「フィルターイン急須　晶」新登場！" at bounding box center [825, 431] width 518 height 13
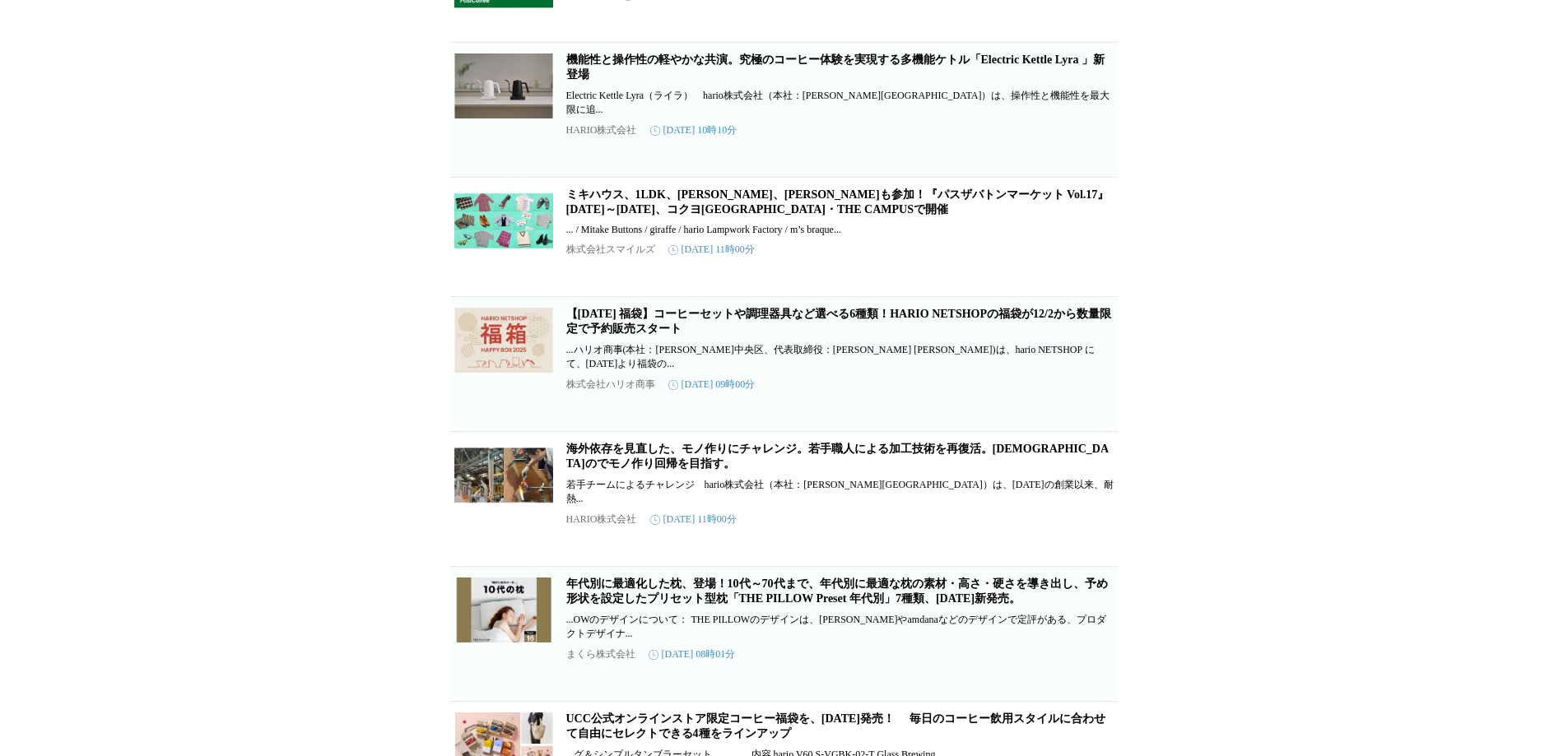
scroll to position [5829, 0]
click at [679, 79] on link "機能性と操作性の軽やかな共演。究極のコーヒー体験を実現する多機能ケトル「Electric Kettle Lyra 」新登場" at bounding box center [835, 66] width 538 height 27
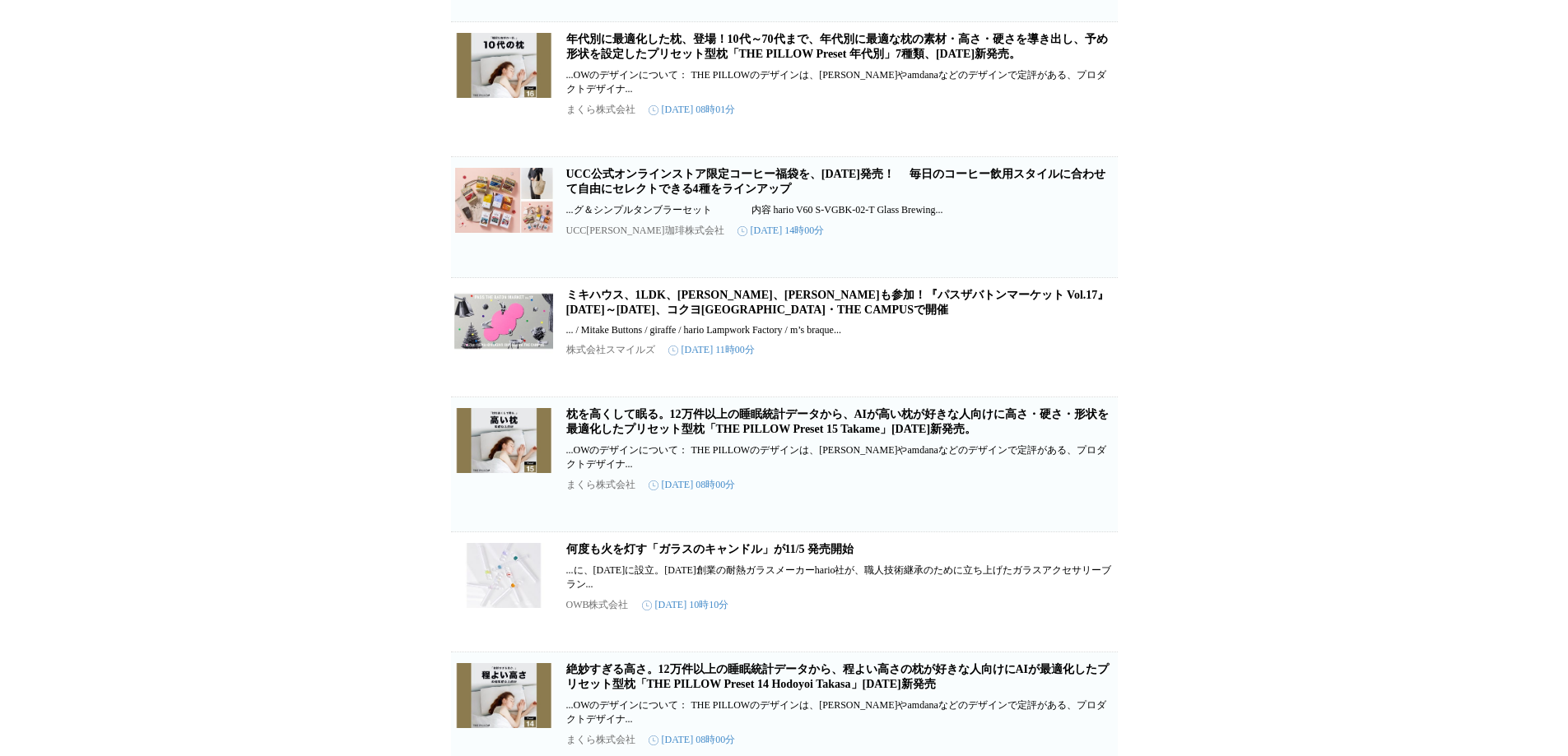
scroll to position [6446, 0]
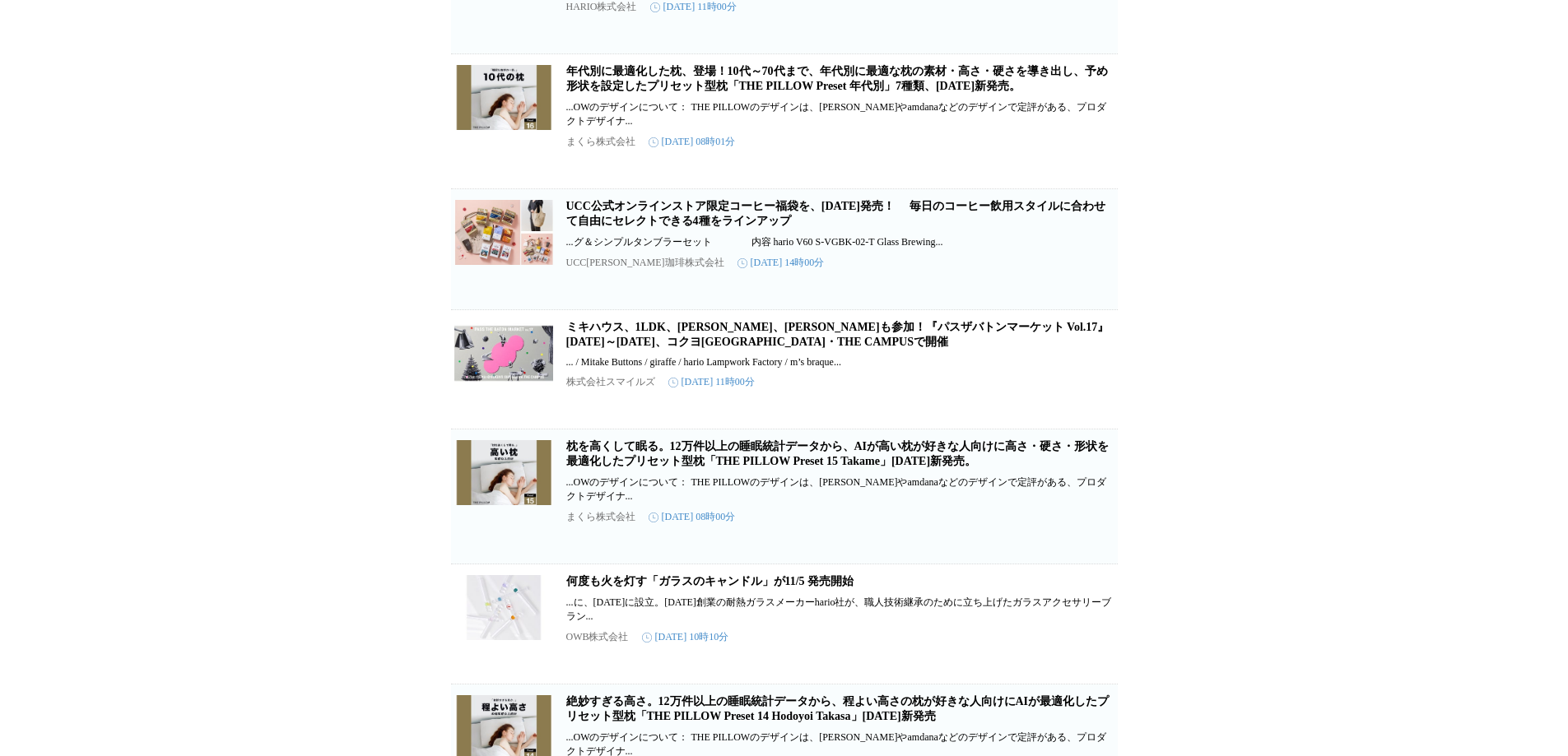
click at [796, 92] on link "年代別に最適化した枕、登場！10代～70代まで、年代別に最適な枕の素材・高さ・硬さを導き出し、予め形状を設定したプリセット型枕「THE PILLOW Pres…" at bounding box center [836, 78] width 542 height 27
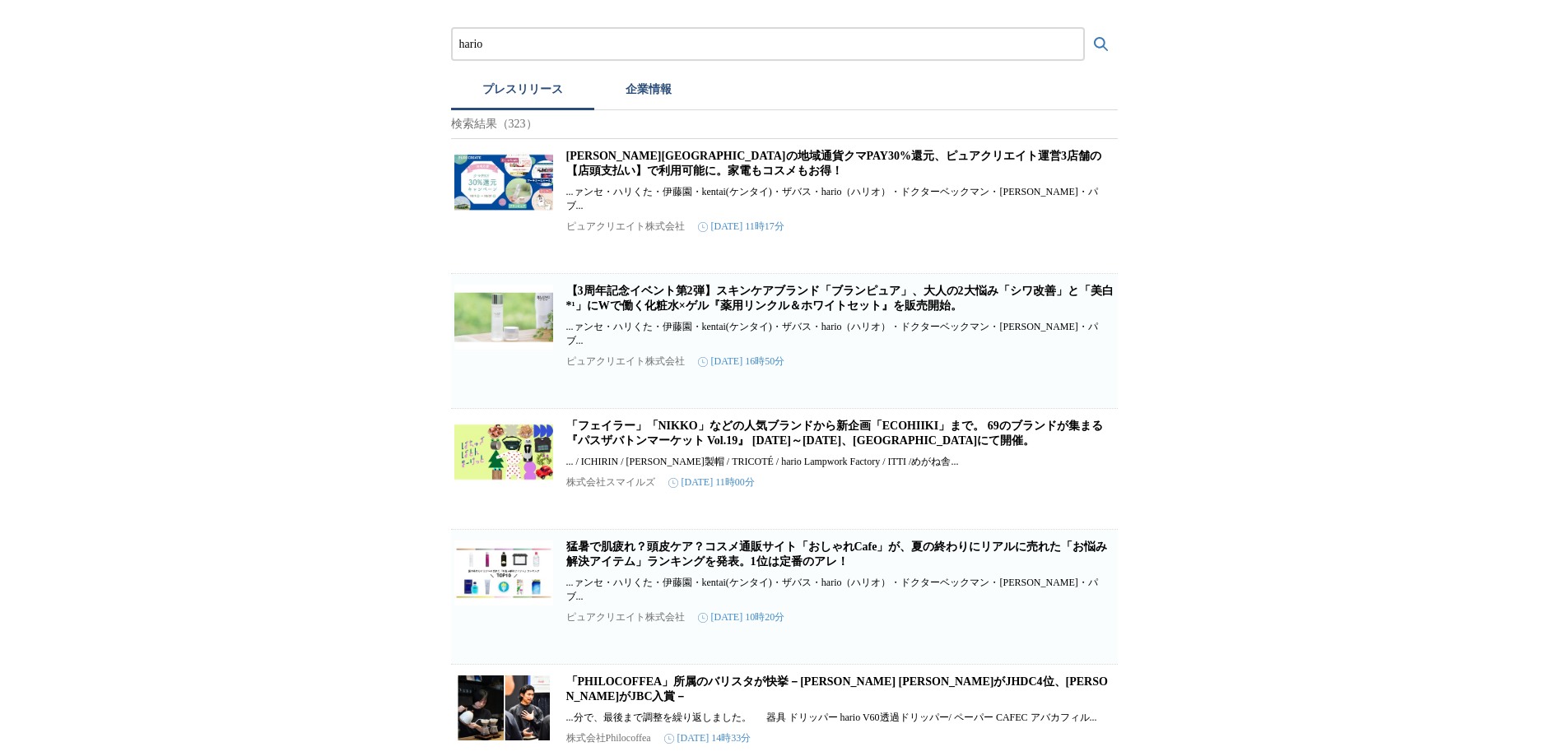
scroll to position [0, 0]
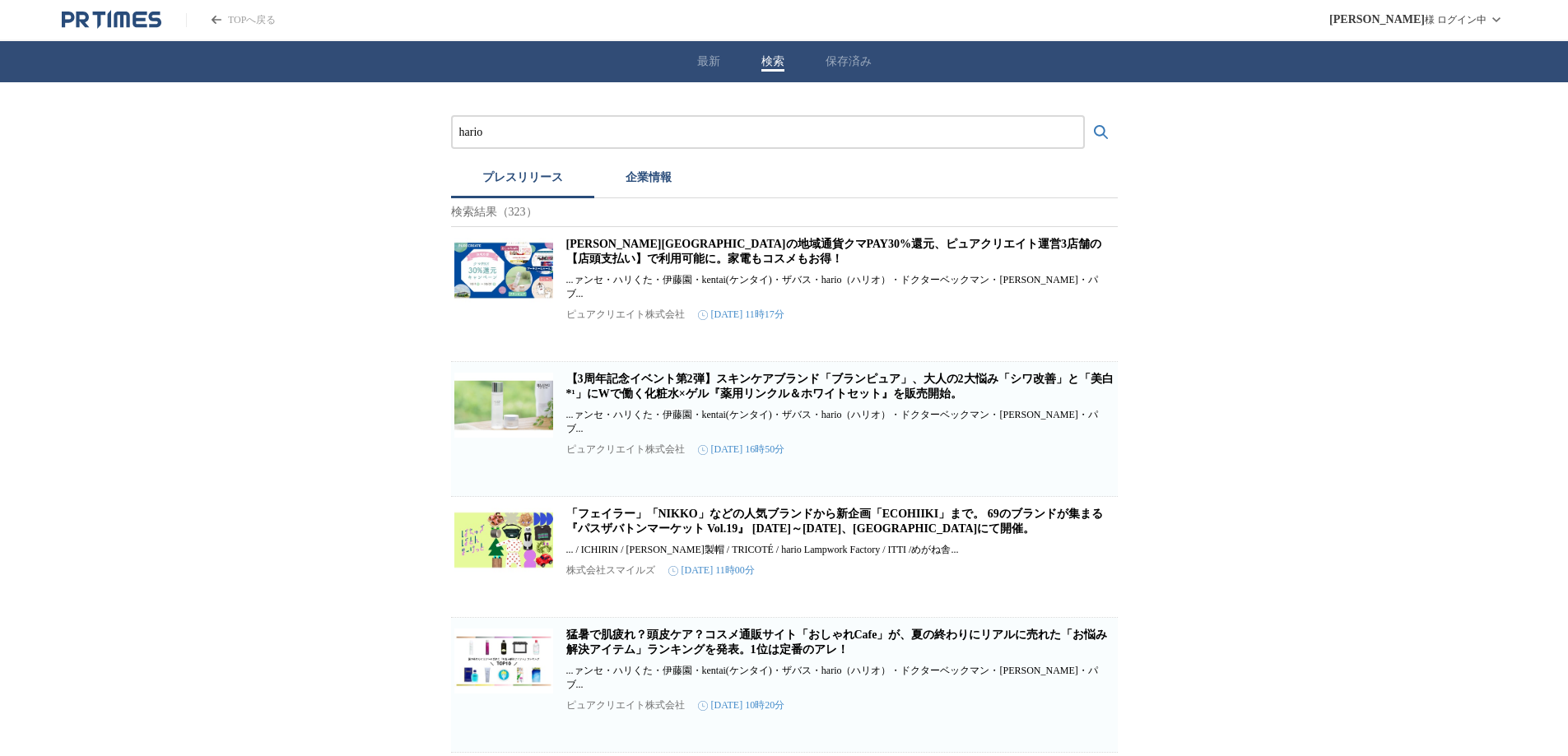
drag, startPoint x: 520, startPoint y: 133, endPoint x: 453, endPoint y: 137, distance: 67.1
click at [453, 137] on div "hario" at bounding box center [768, 132] width 633 height 34
type input "[PERSON_NAME]食品"
click at [1084, 116] on button "検索する" at bounding box center [1100, 132] width 33 height 33
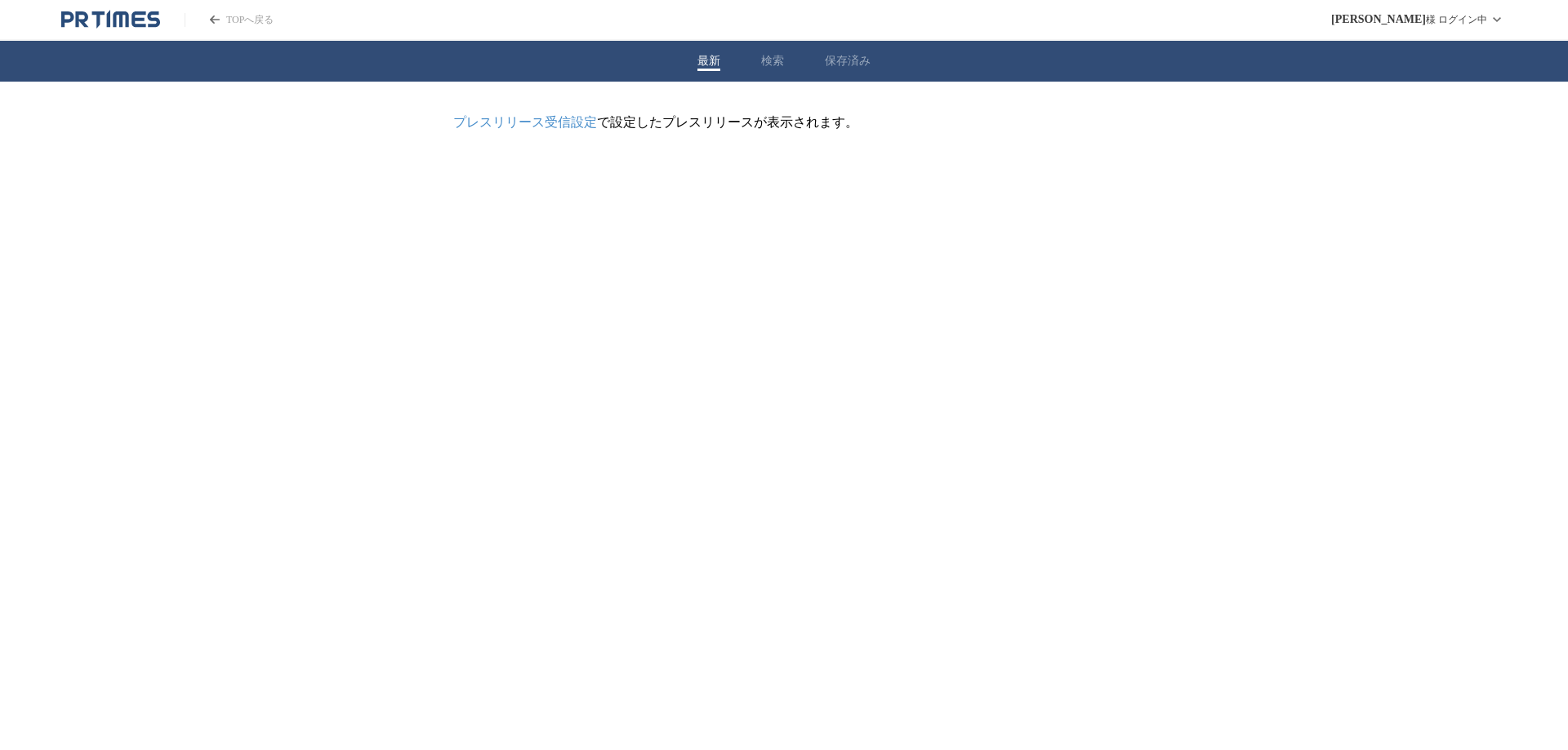
click at [705, 64] on button "最新" at bounding box center [709, 62] width 23 height 15
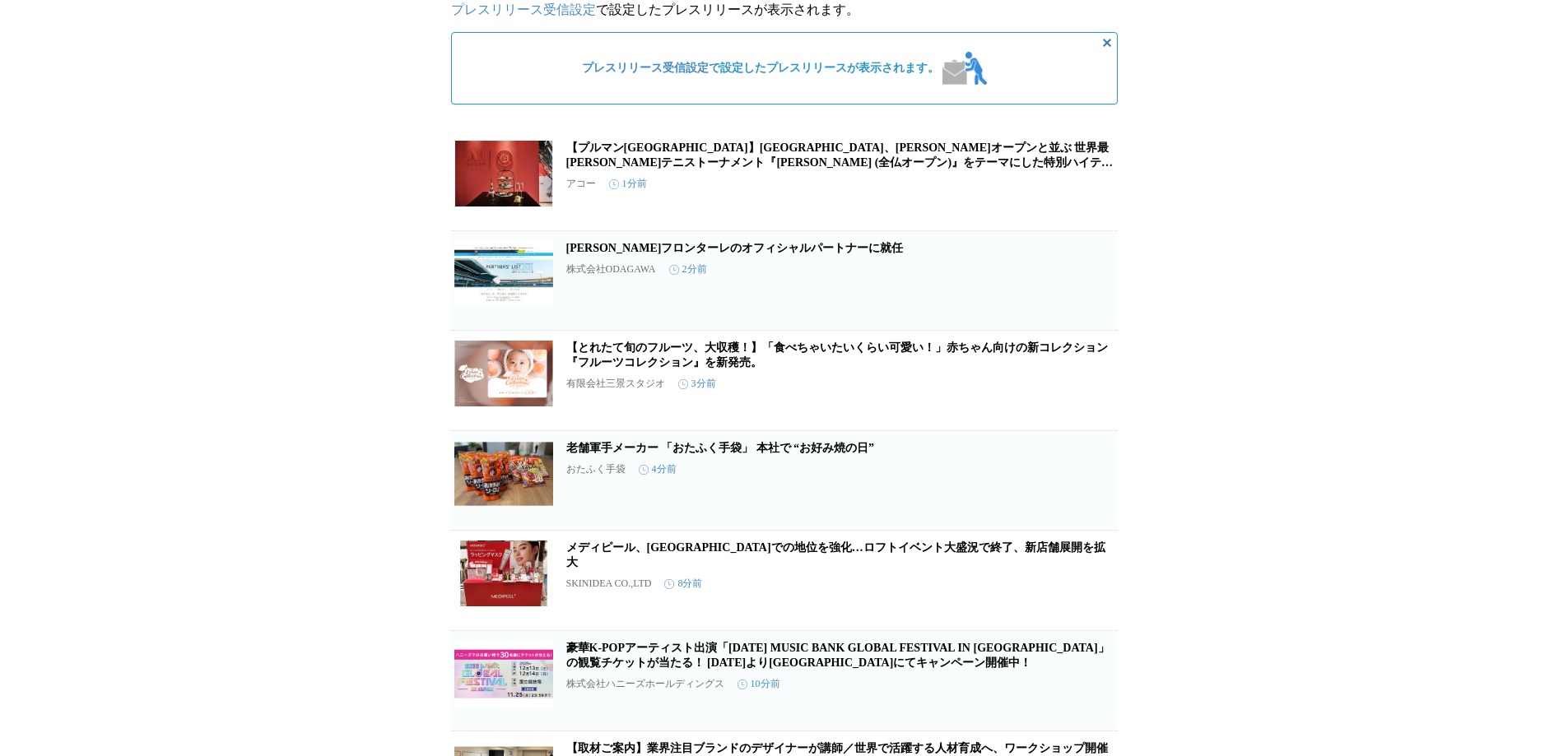
scroll to position [247, 0]
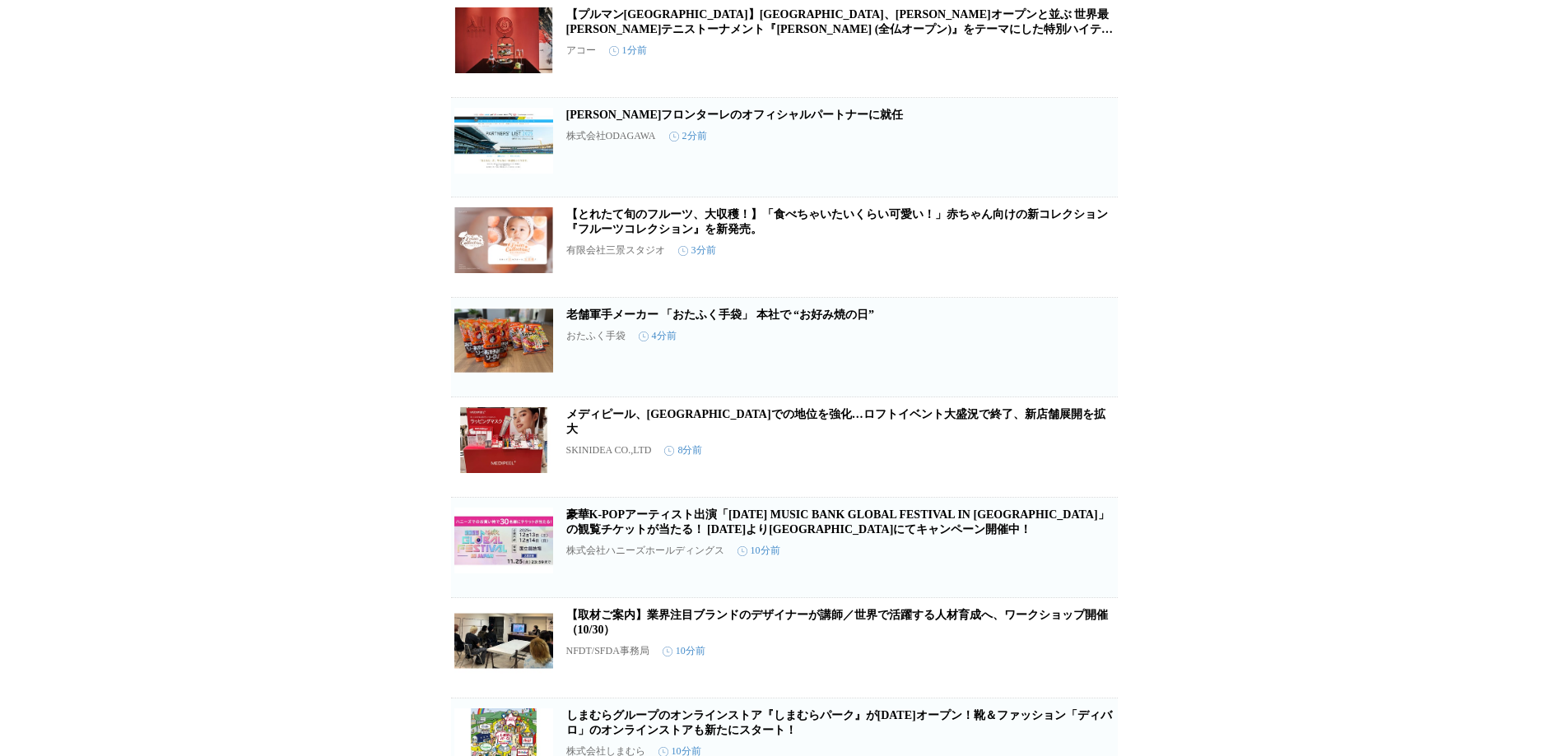
click at [766, 321] on link "老舗軍手メーカー 「おたふく手袋」 本社で “お好み焼の日”" at bounding box center [720, 314] width 308 height 13
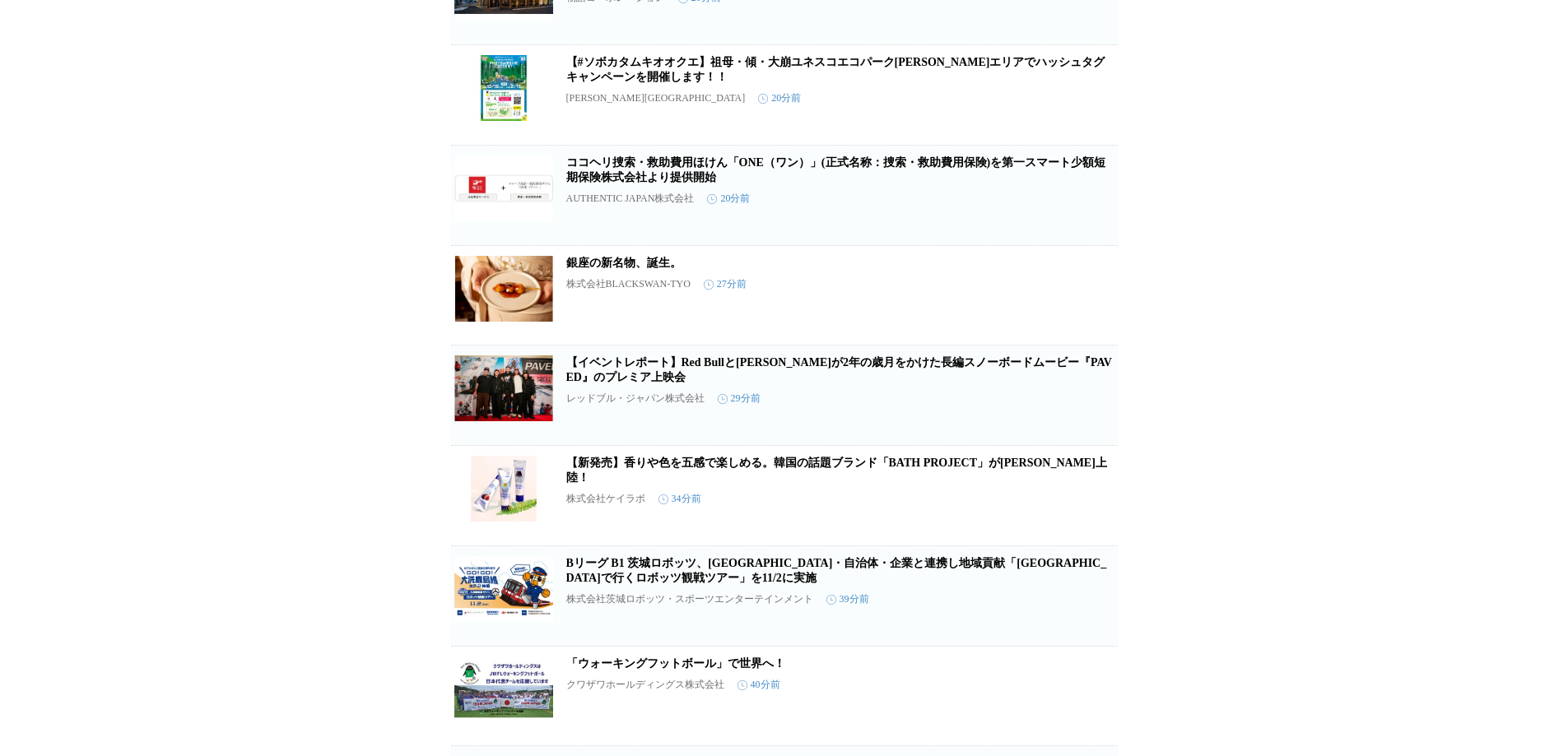
scroll to position [2039, 0]
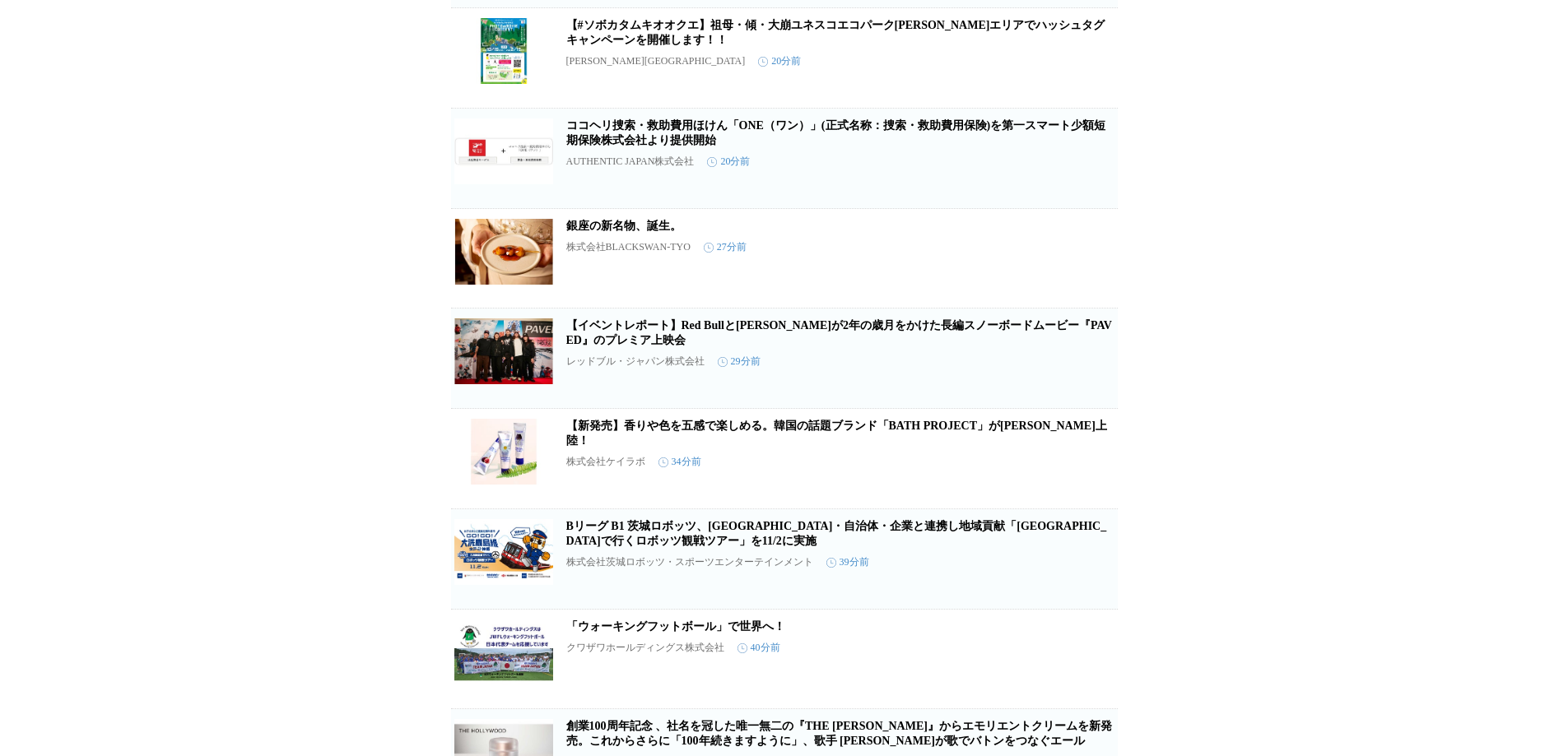
click at [763, 447] on link "【新発売】香りや色を五感で楽しめる。韓国の話題ブランド「BATH PROJECT」が[PERSON_NAME]上陸！" at bounding box center [836, 433] width 541 height 27
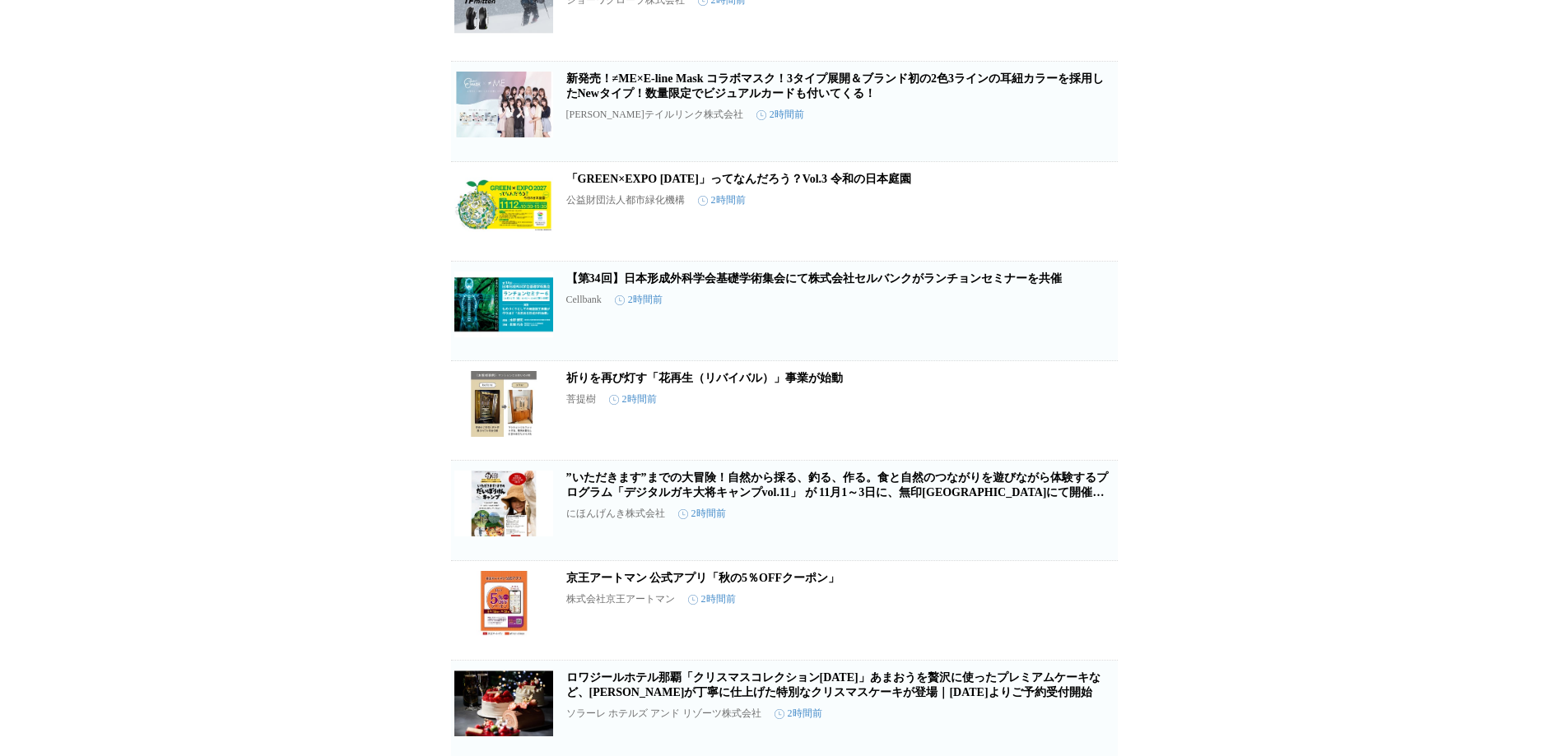
scroll to position [6092, 0]
click at [599, 384] on link "祈りを再び灯す「花再生（リバイバル）」事業が始動" at bounding box center [704, 377] width 276 height 13
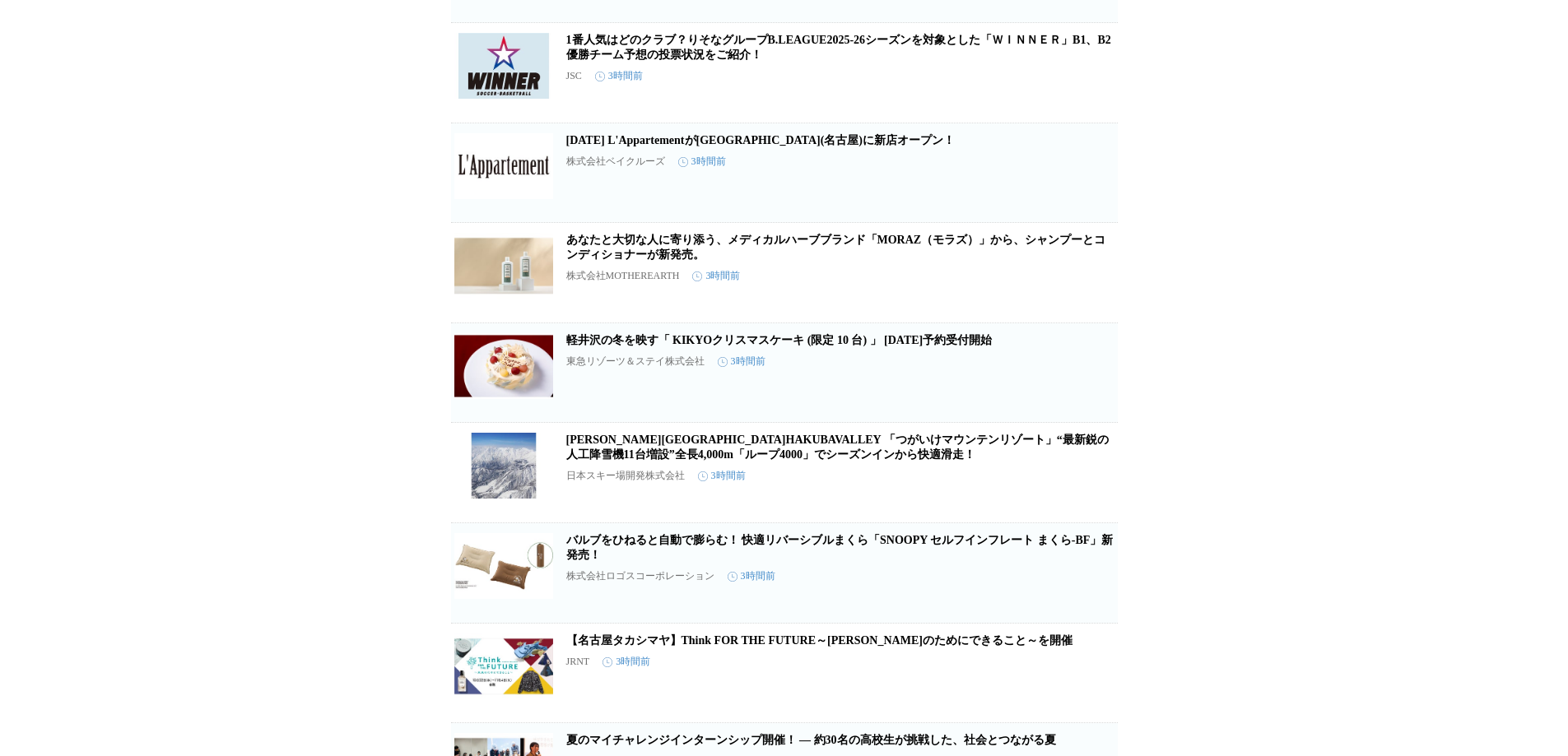
scroll to position [8232, 0]
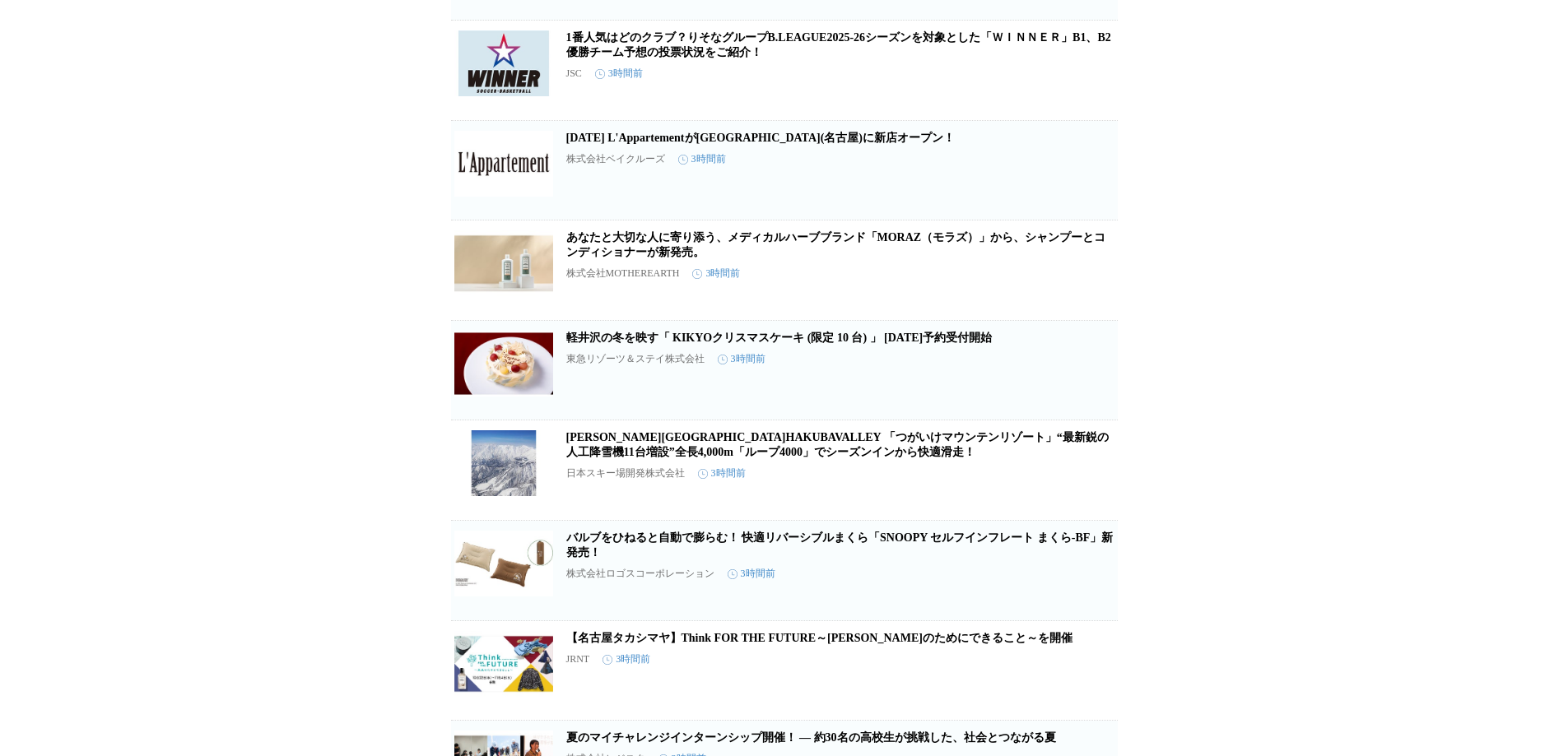
click at [626, 259] on link "あなたと大切な人に寄り添う、メディカルハーブブランド「MORAZ（モラズ）」から、シャンプーとコンディショナーが新発売。" at bounding box center [836, 244] width 540 height 27
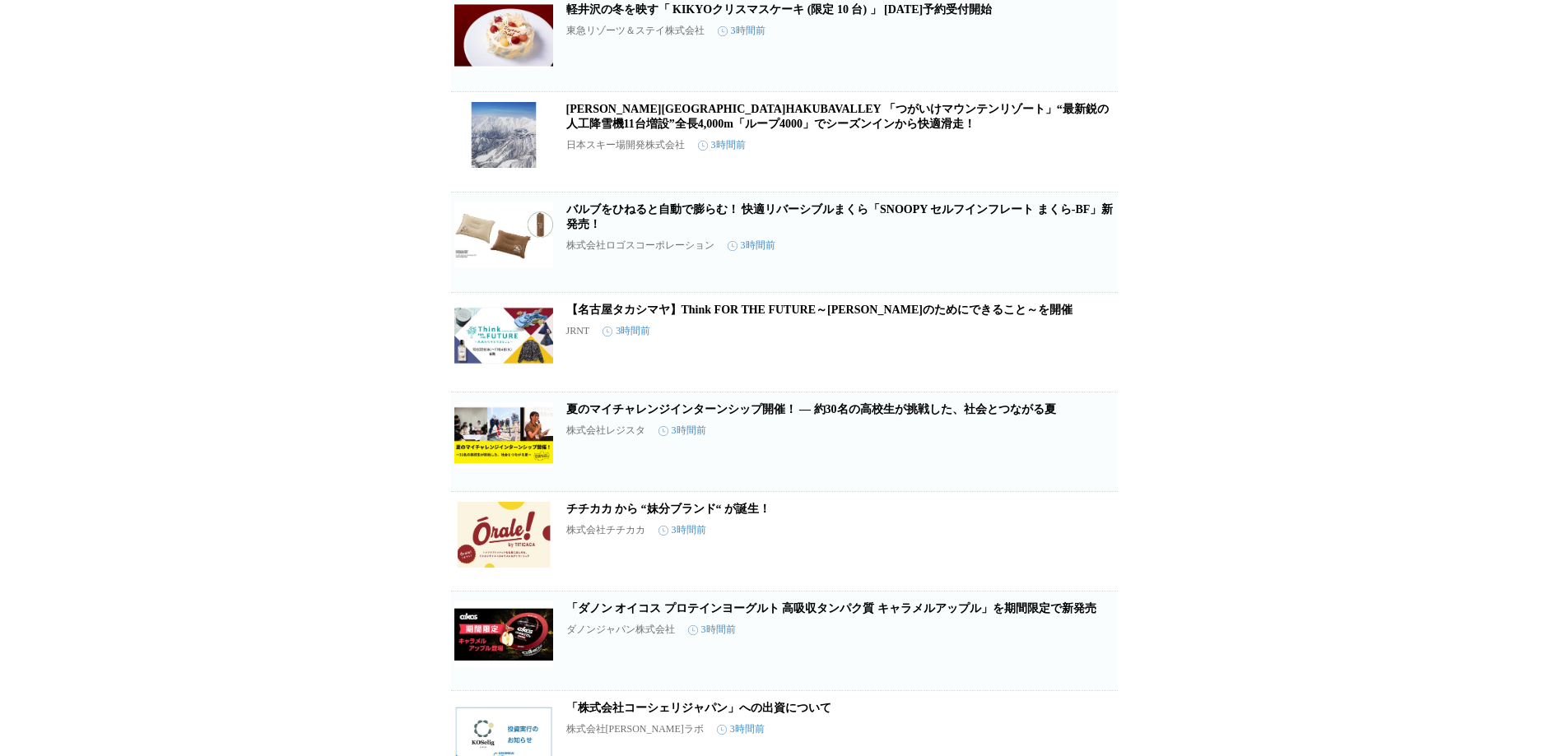
scroll to position [8548, 0]
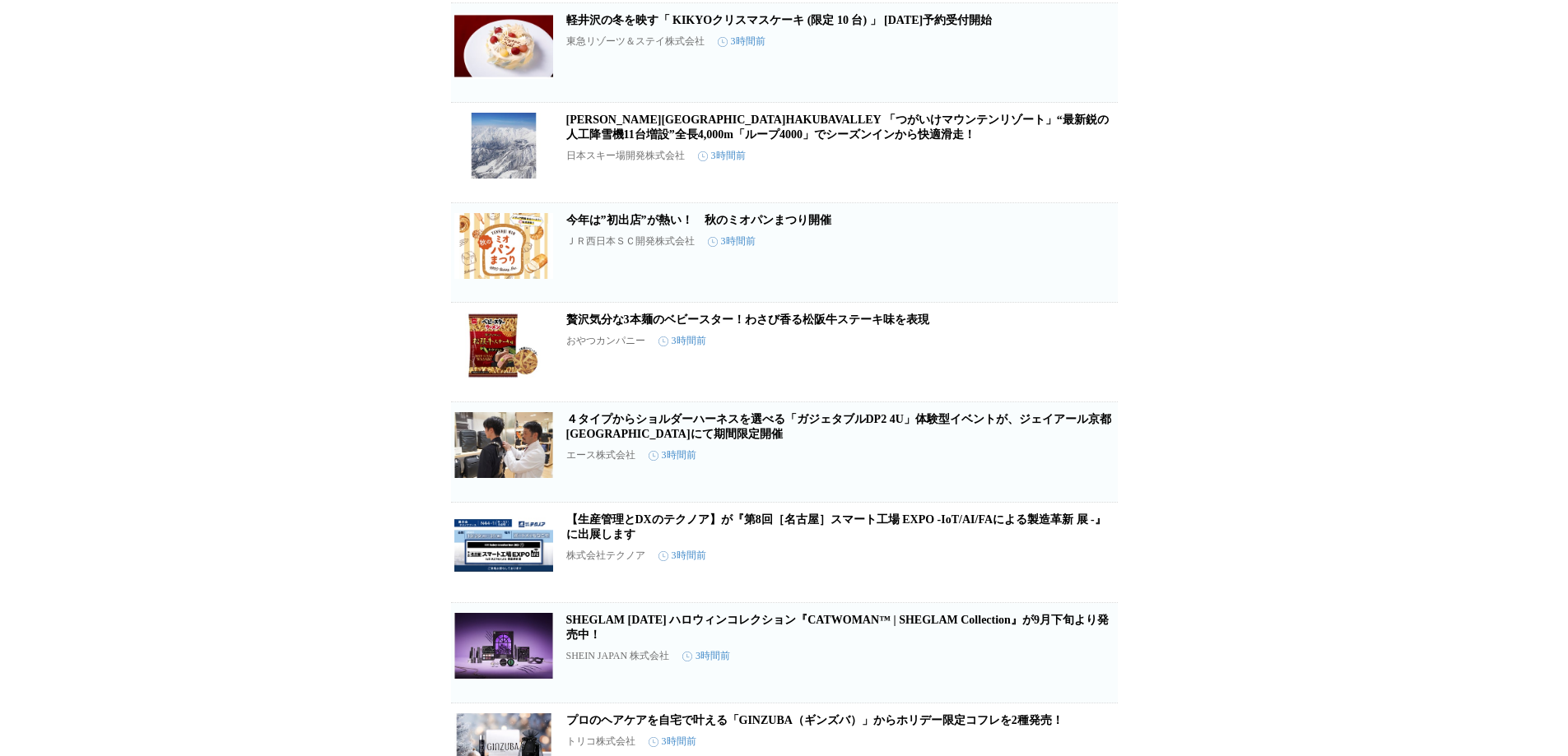
click at [592, 326] on link "贅沢気分な3本麺のベビースター！わさび香る松阪牛ステーキ味を表現" at bounding box center [747, 319] width 363 height 13
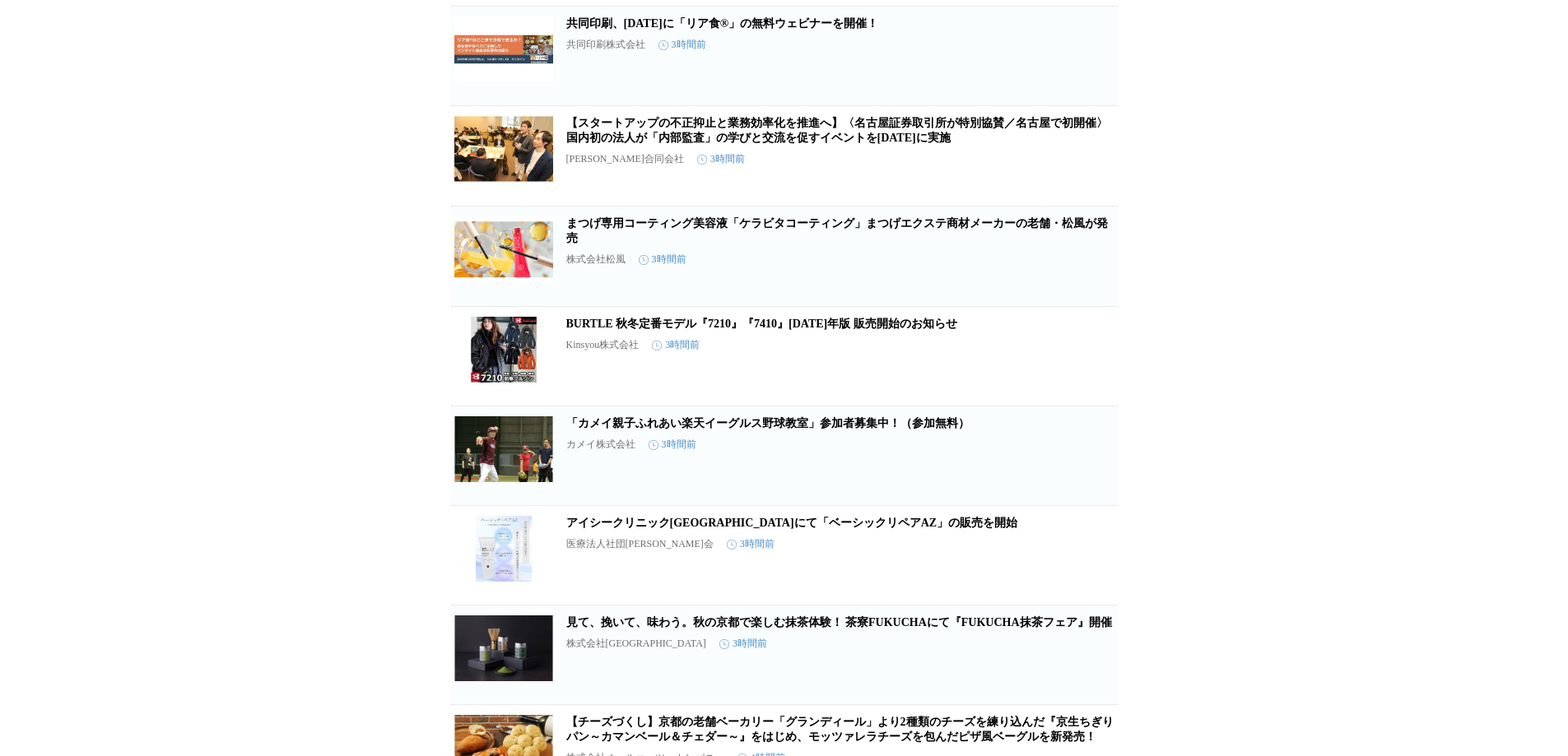
scroll to position [10803, 0]
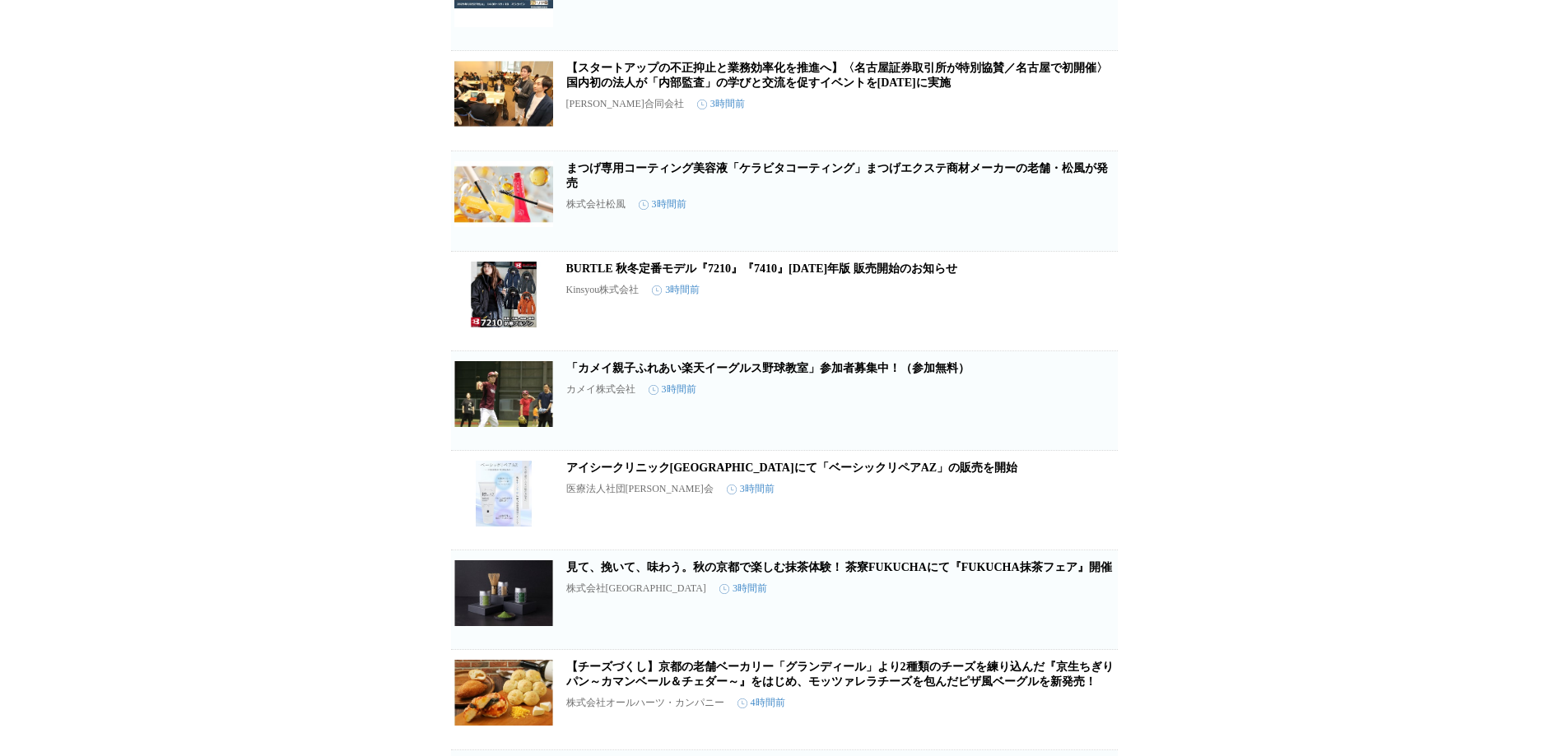
click at [637, 189] on link "まつげ専用コーティング美容液「ケラビタコーティング」まつげエクステ商材メーカーの老舗・松風が発売" at bounding box center [836, 176] width 542 height 27
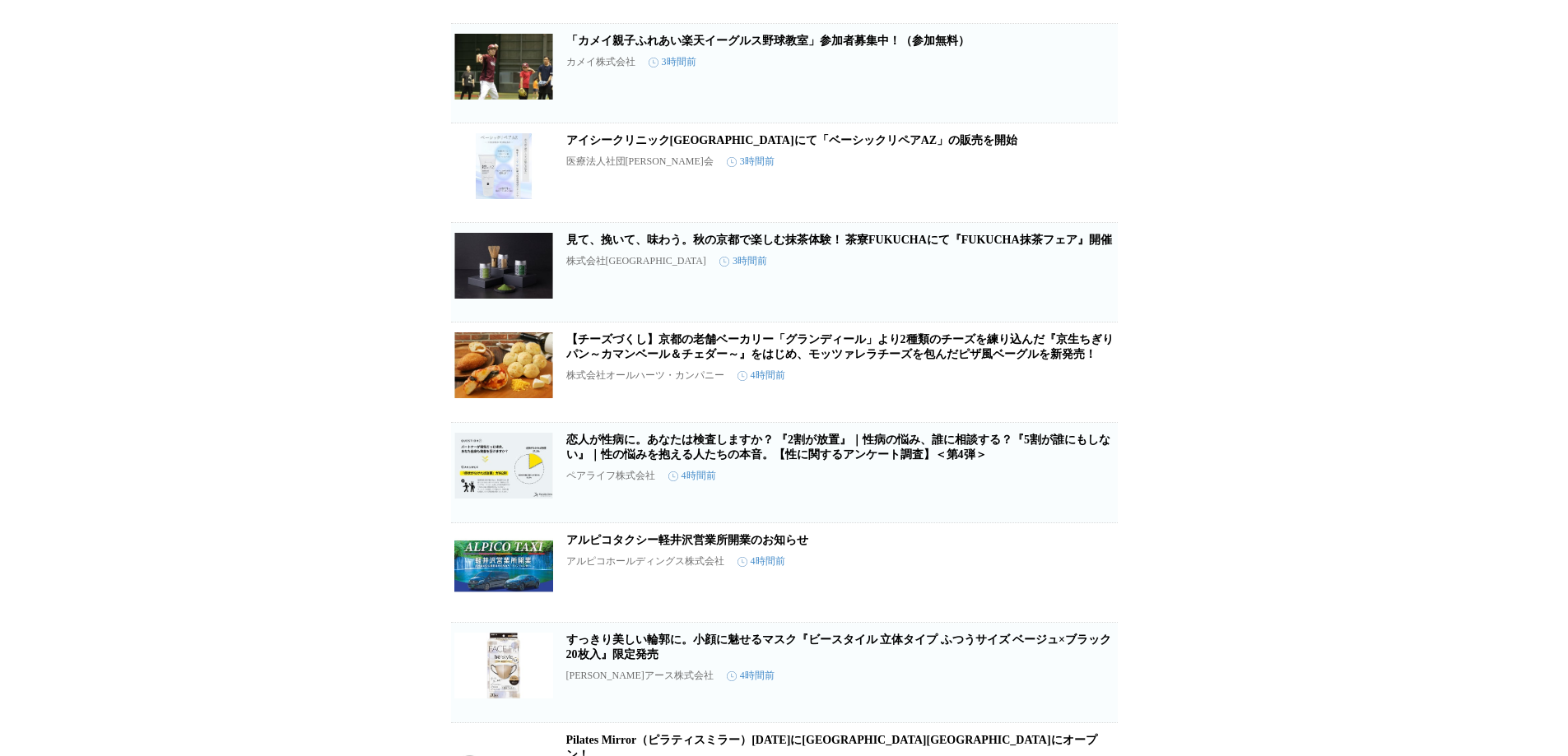
scroll to position [11133, 0]
click at [640, 244] on link "見て、挽いて、味わう。秋の京都で楽しむ抹茶体験！ 茶寮FUKUCHAにて『FUKUCHA抹茶フェア』開催" at bounding box center [839, 238] width 546 height 13
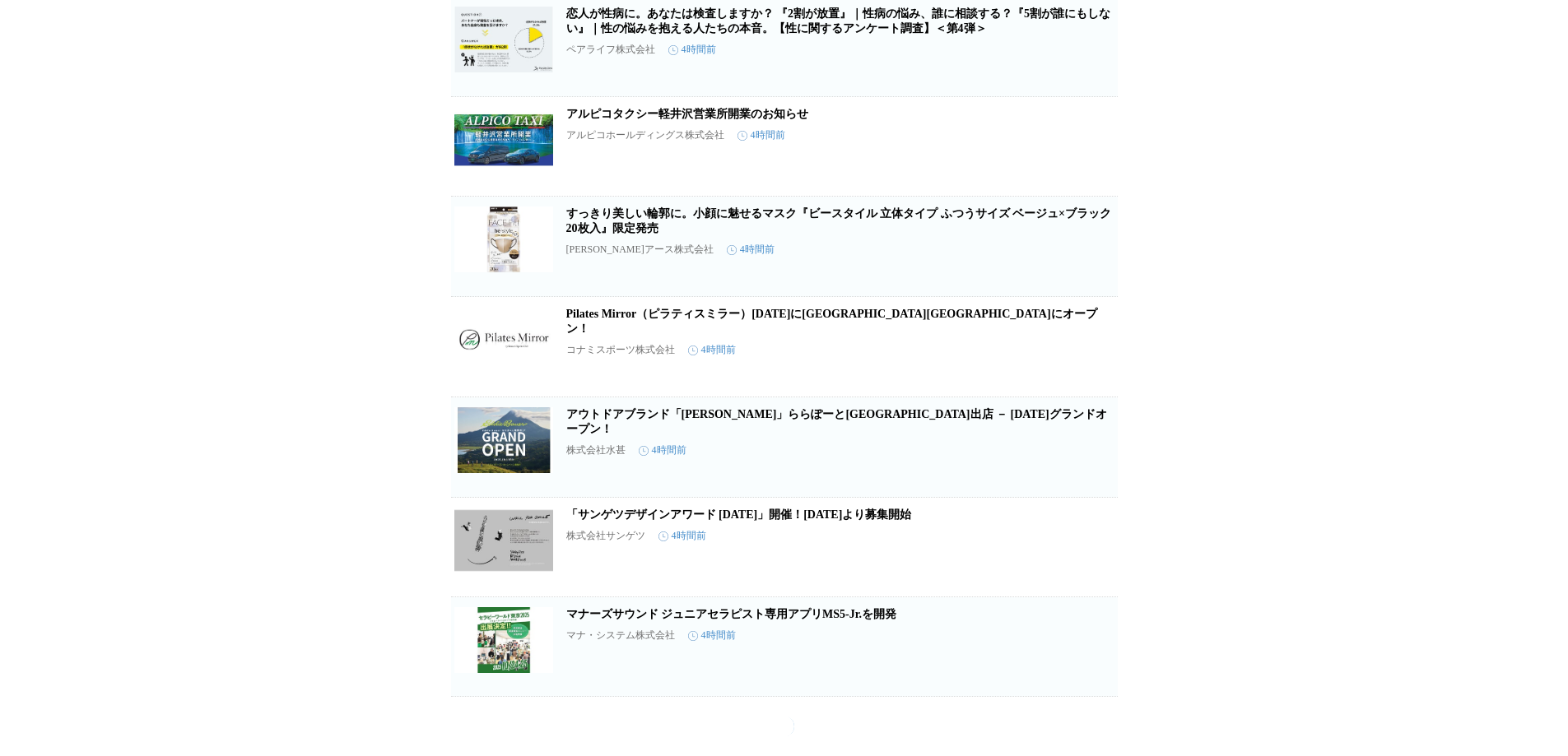
scroll to position [11709, 0]
click at [624, 234] on link "すっきり美しい輪郭に。小顔に魅せるマスク『ビースタイル 立体タイプ ふつうサイズ ベージュ×ブラック20枚入』限定発売" at bounding box center [838, 221] width 545 height 27
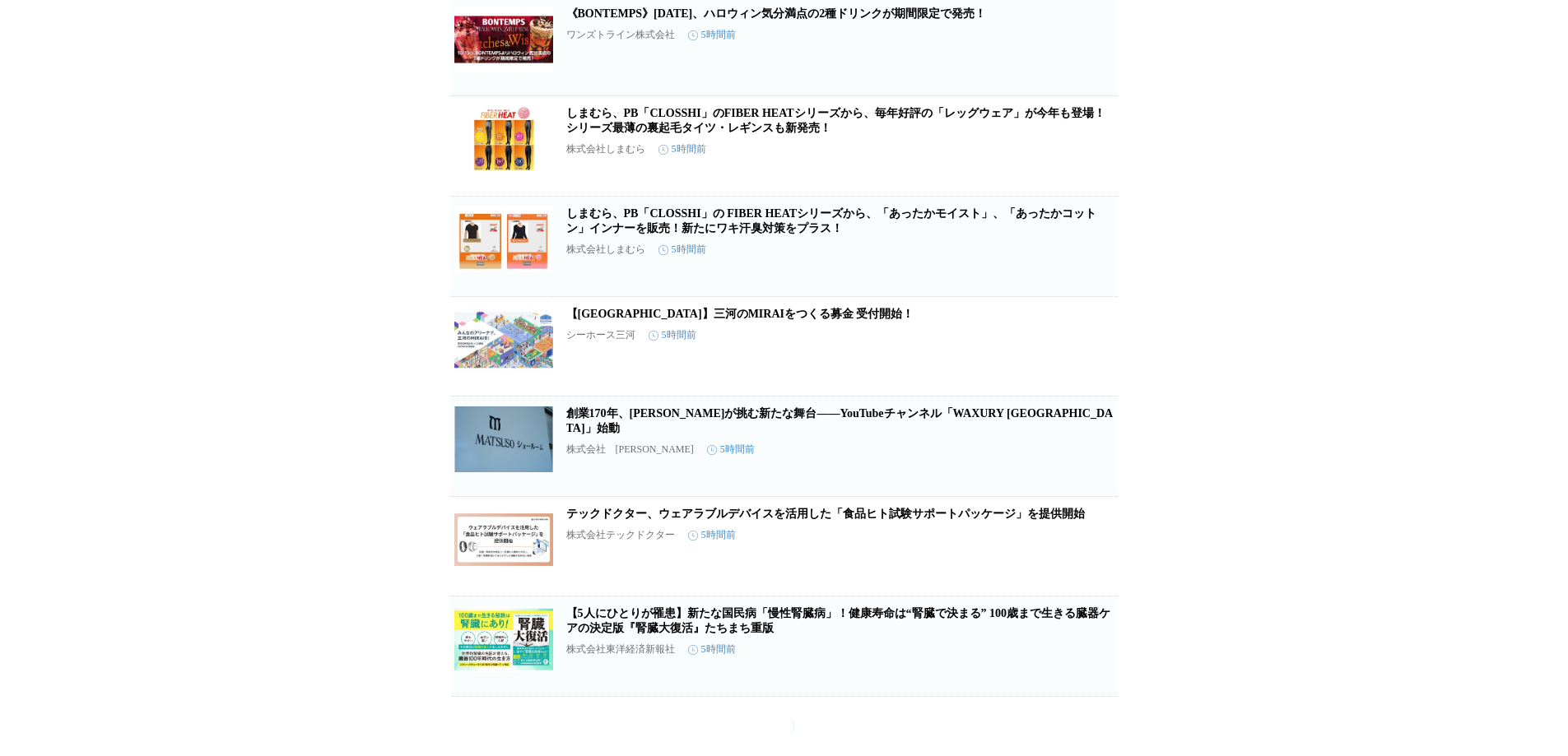
scroll to position [15817, 0]
click at [654, 234] on link "しまむら、PB「CLOSSHI」の FIBER HEATシリーズから、「あったかモイスト」、「あったかコットン」インナーを販売！新たにワキ汗臭対策をプラス！" at bounding box center [831, 221] width 531 height 27
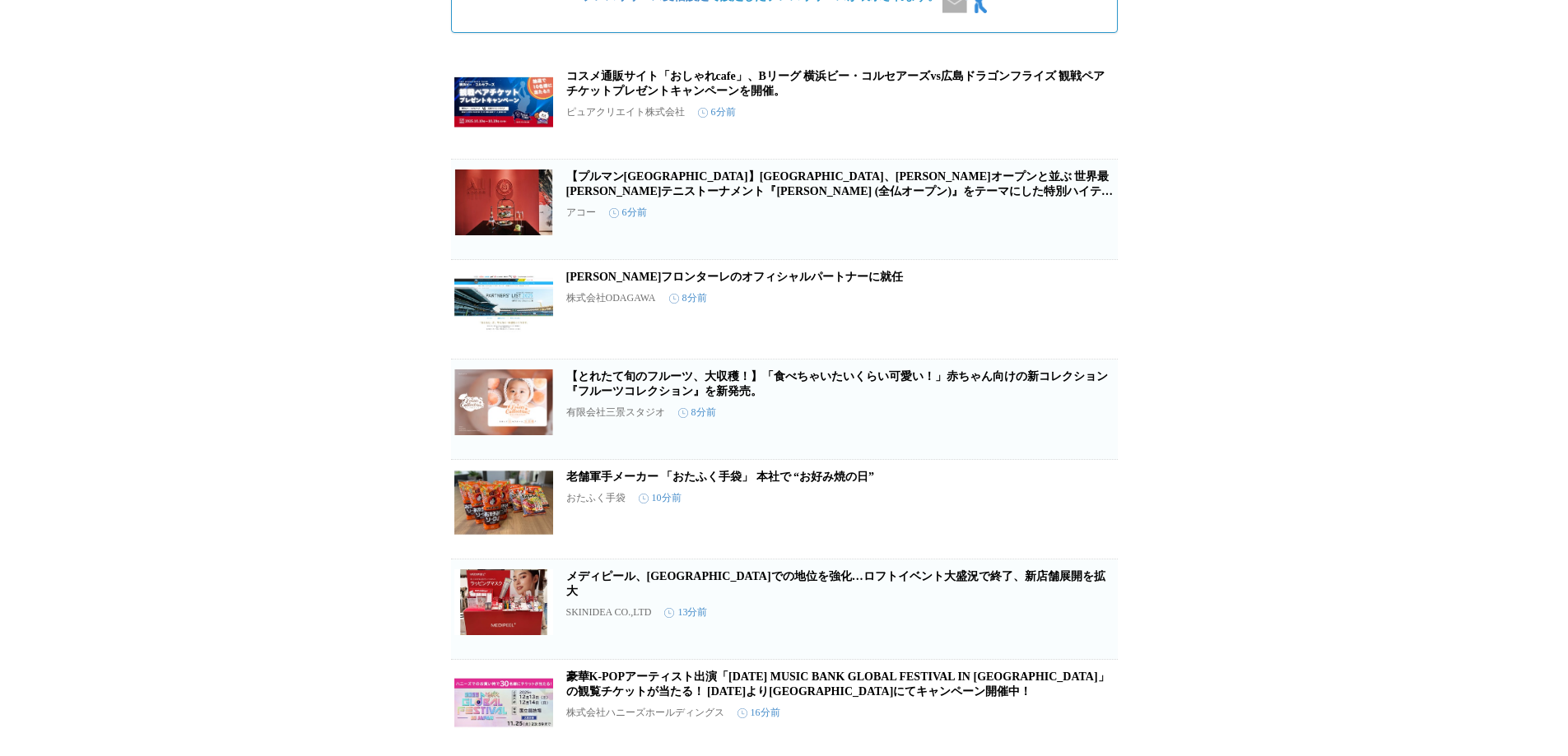
scroll to position [0, 0]
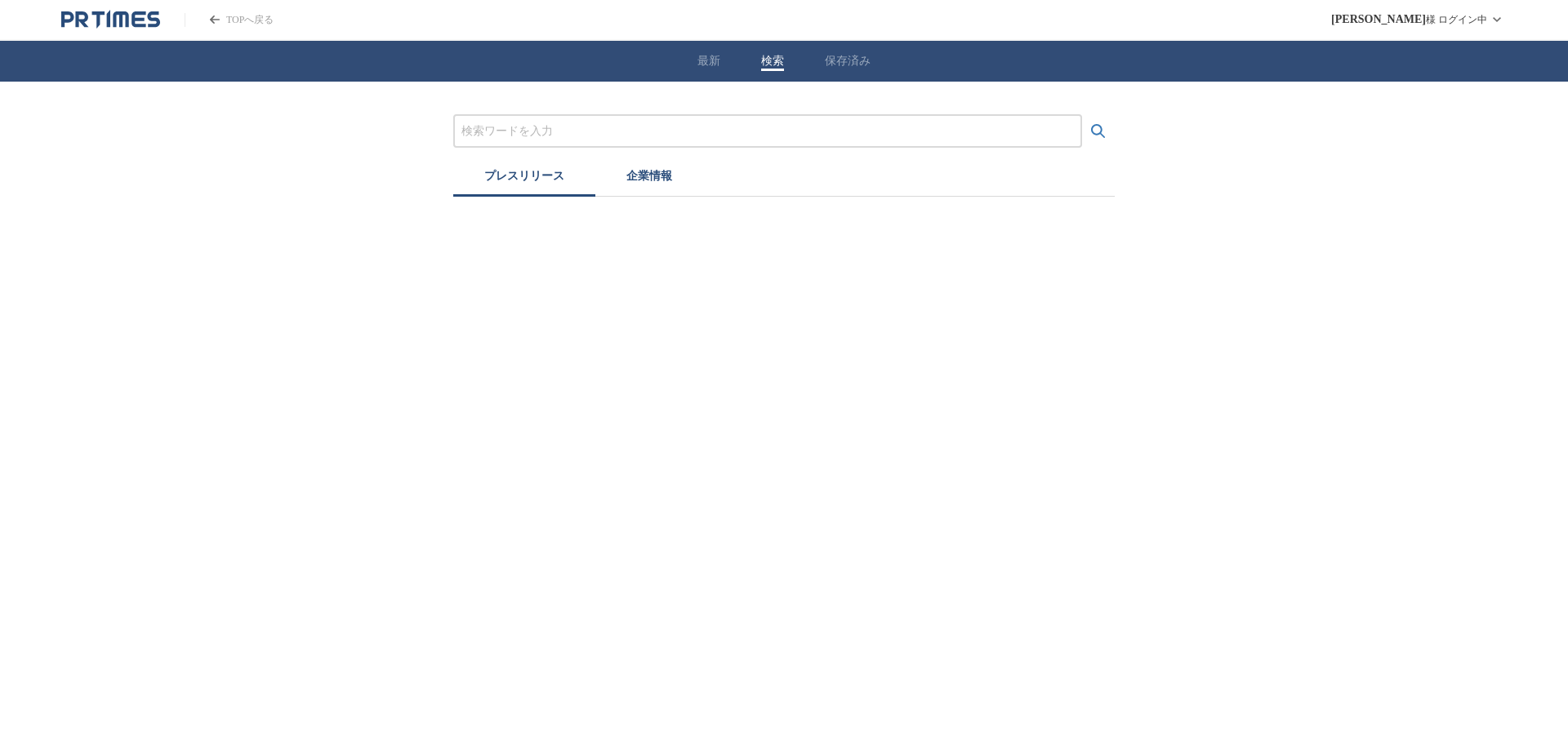
click at [770, 61] on button "検索" at bounding box center [772, 62] width 23 height 15
click at [489, 129] on input "プレスリリースおよび企業を検索する" at bounding box center [768, 132] width 613 height 18
type input "サブヒロモリ"
click at [1082, 115] on button "検索する" at bounding box center [1098, 131] width 33 height 32
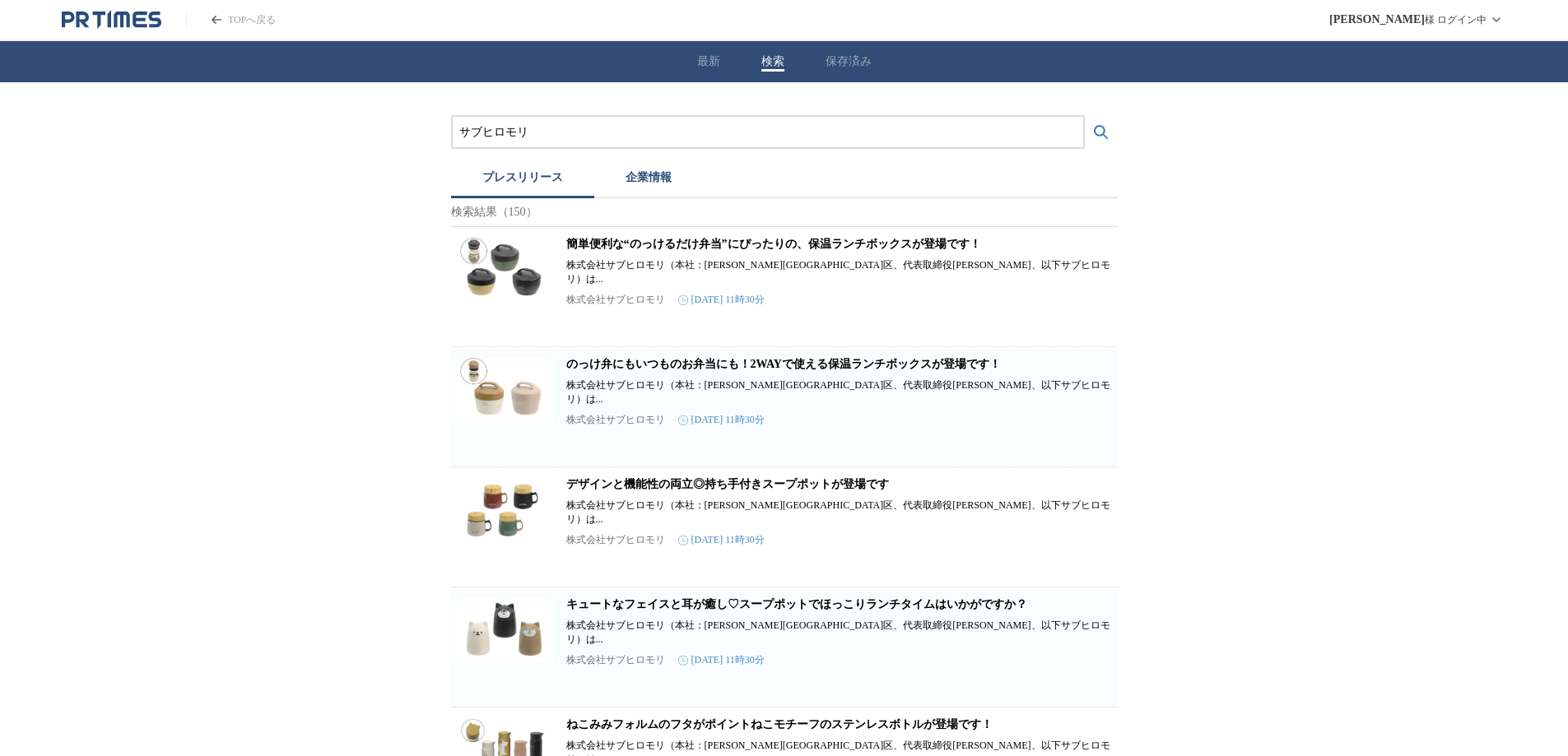
click at [698, 358] on link "のっけ弁にもいつものお弁当にも！2WAYで使える保温ランチボックスが登場です！" at bounding box center [783, 364] width 434 height 13
click at [734, 249] on link "簡単便利な“のっけるだけ弁当”にぴったりの、保温ランチボックスが登場です！" at bounding box center [774, 244] width 415 height 13
